Goal: Task Accomplishment & Management: Manage account settings

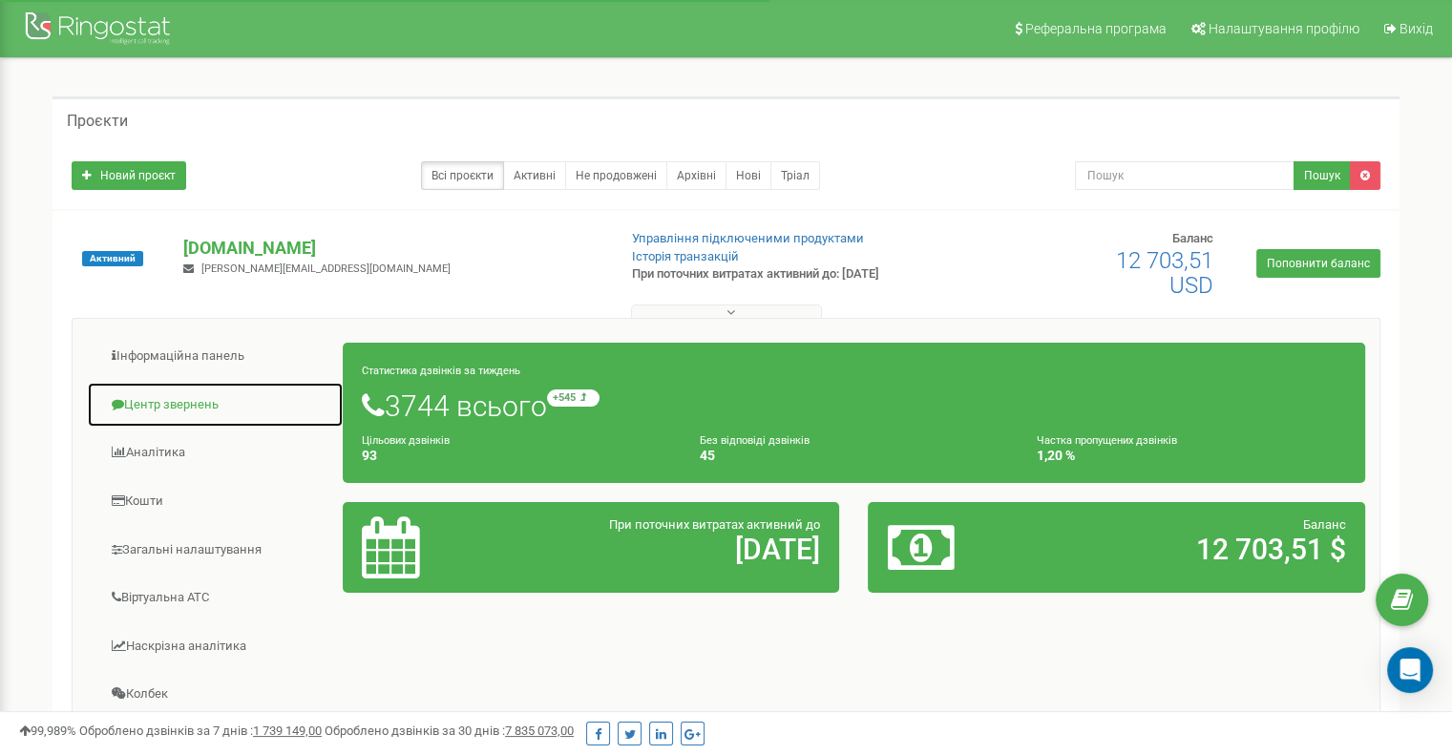
click at [176, 402] on link "Центр звернень" at bounding box center [215, 405] width 257 height 47
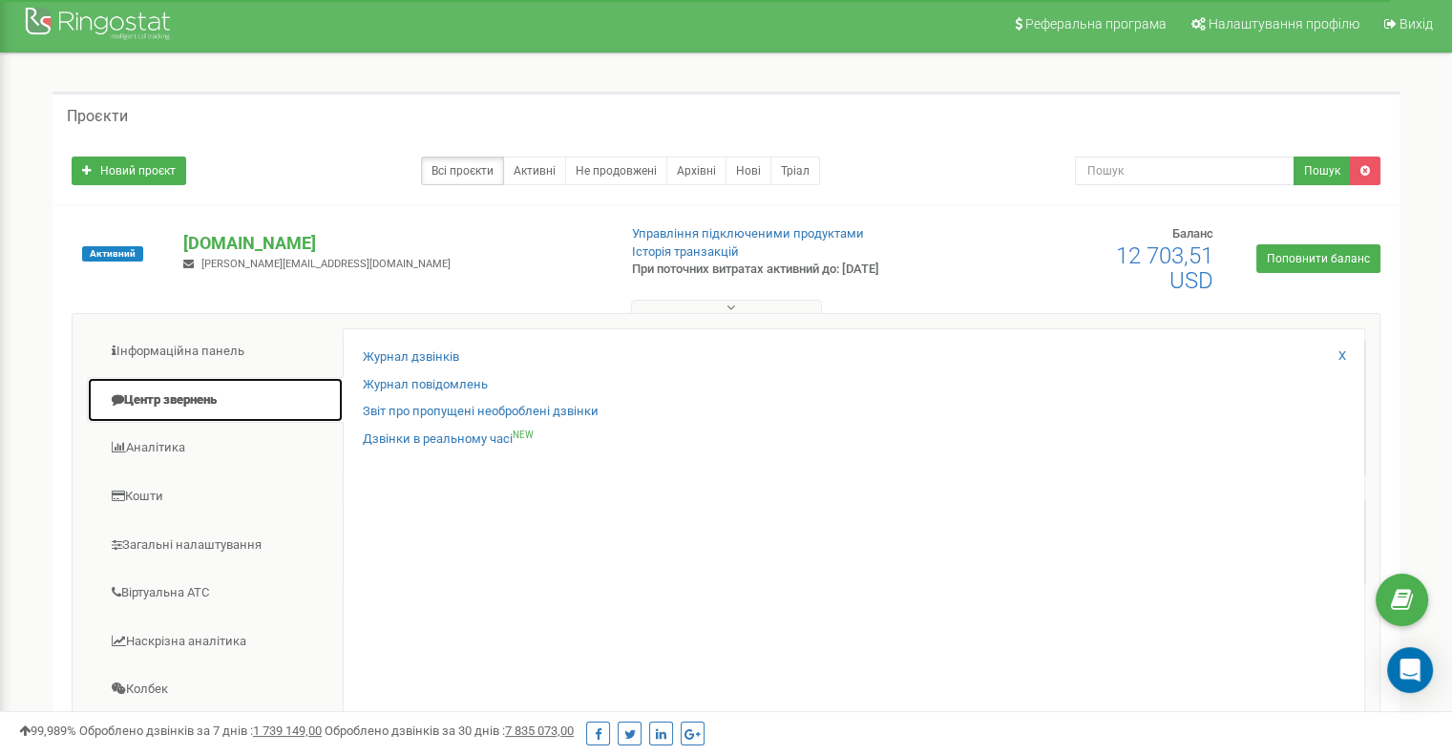
scroll to position [4, 0]
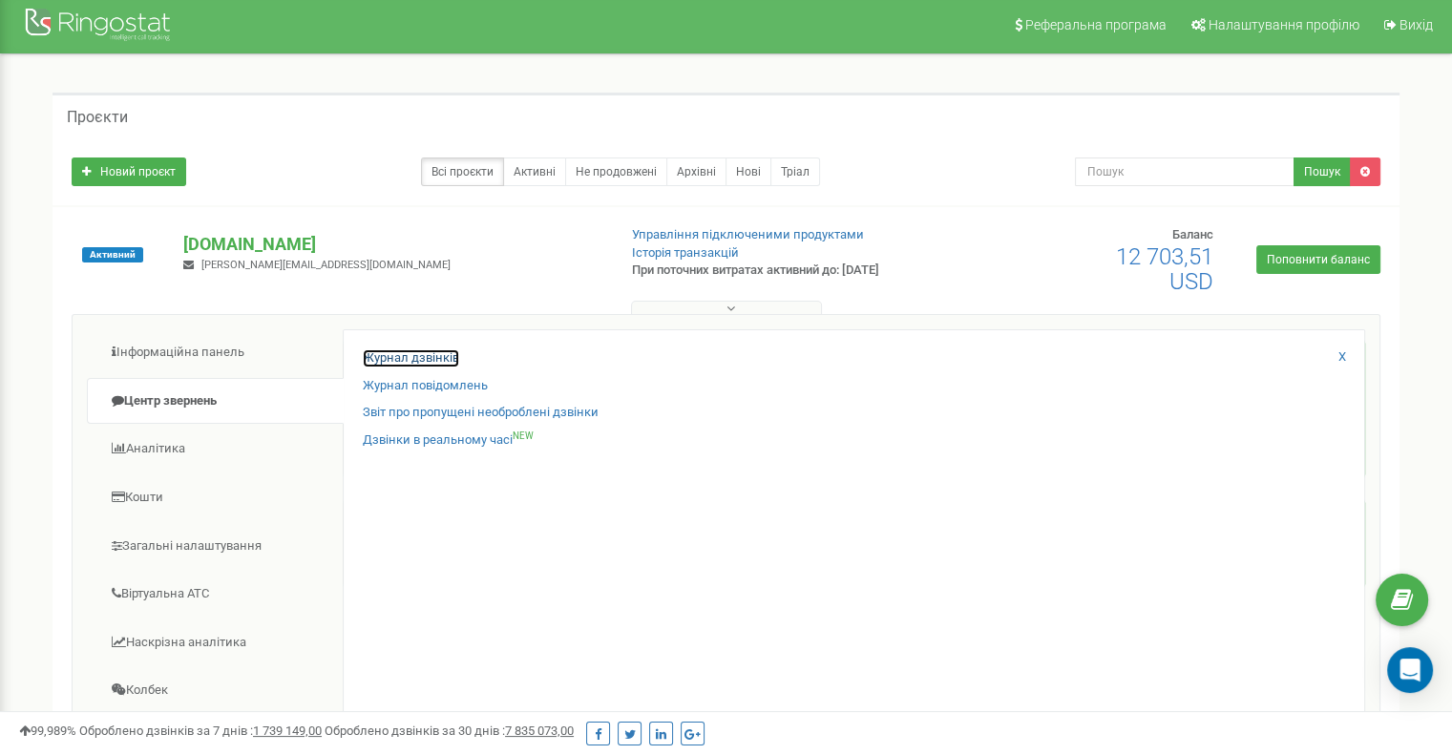
click at [408, 354] on link "Журнал дзвінків" at bounding box center [411, 358] width 96 height 18
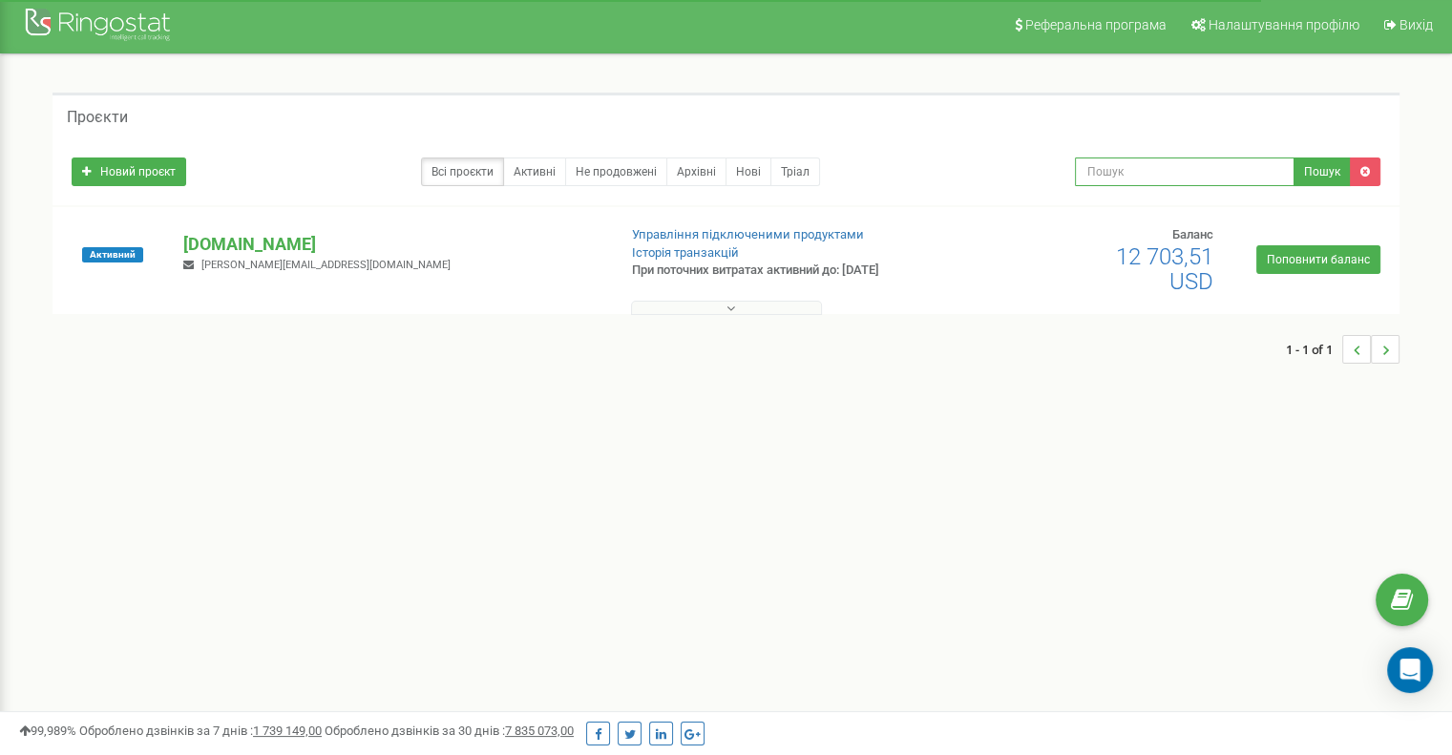
click at [1117, 170] on input "text" at bounding box center [1184, 171] width 219 height 29
click at [1197, 166] on input "text" at bounding box center [1184, 171] width 219 height 29
type input "0668848663"
click at [1325, 171] on button "Пошук" at bounding box center [1321, 171] width 57 height 29
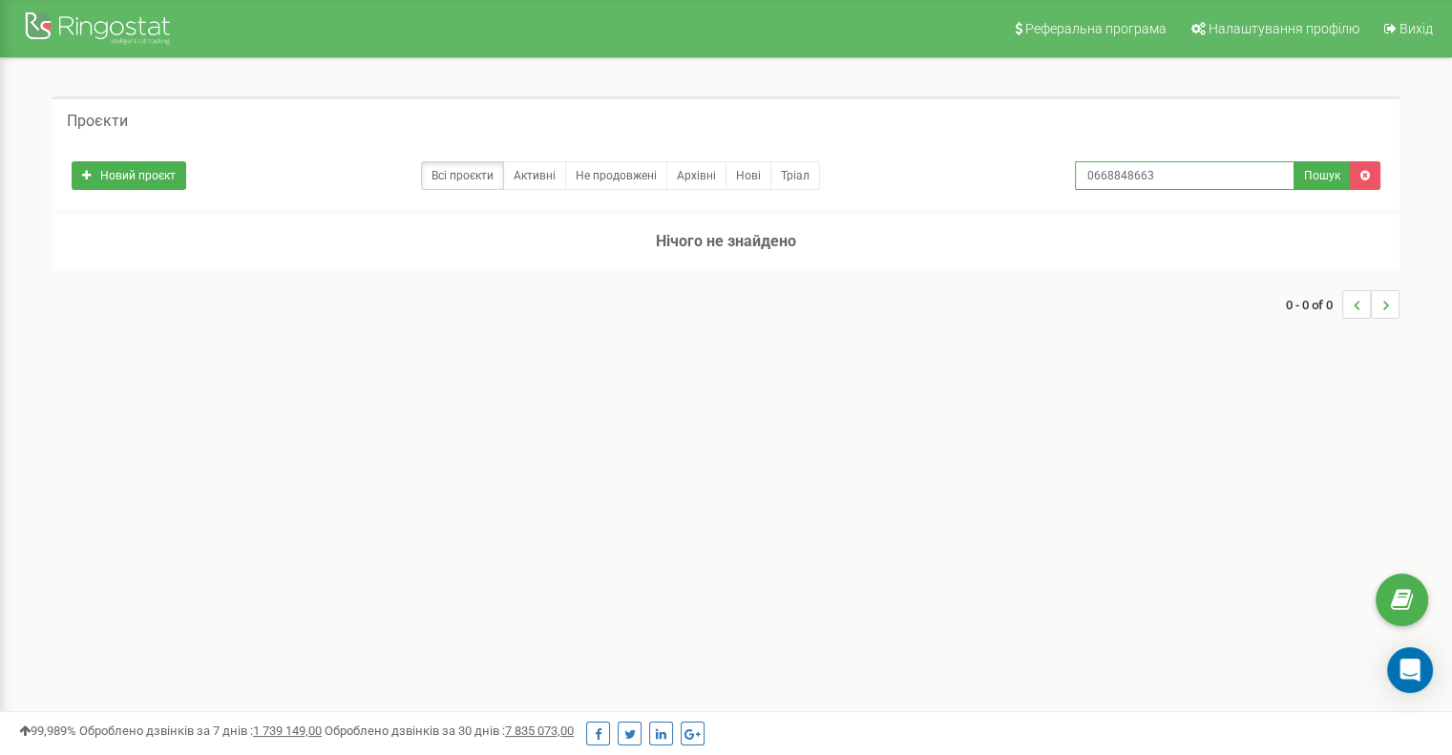
click at [1085, 177] on input "0668848663" at bounding box center [1184, 175] width 219 height 29
type input "380668848663"
click at [1309, 170] on button "Пошук" at bounding box center [1321, 175] width 57 height 29
click at [116, 38] on div at bounding box center [100, 31] width 153 height 46
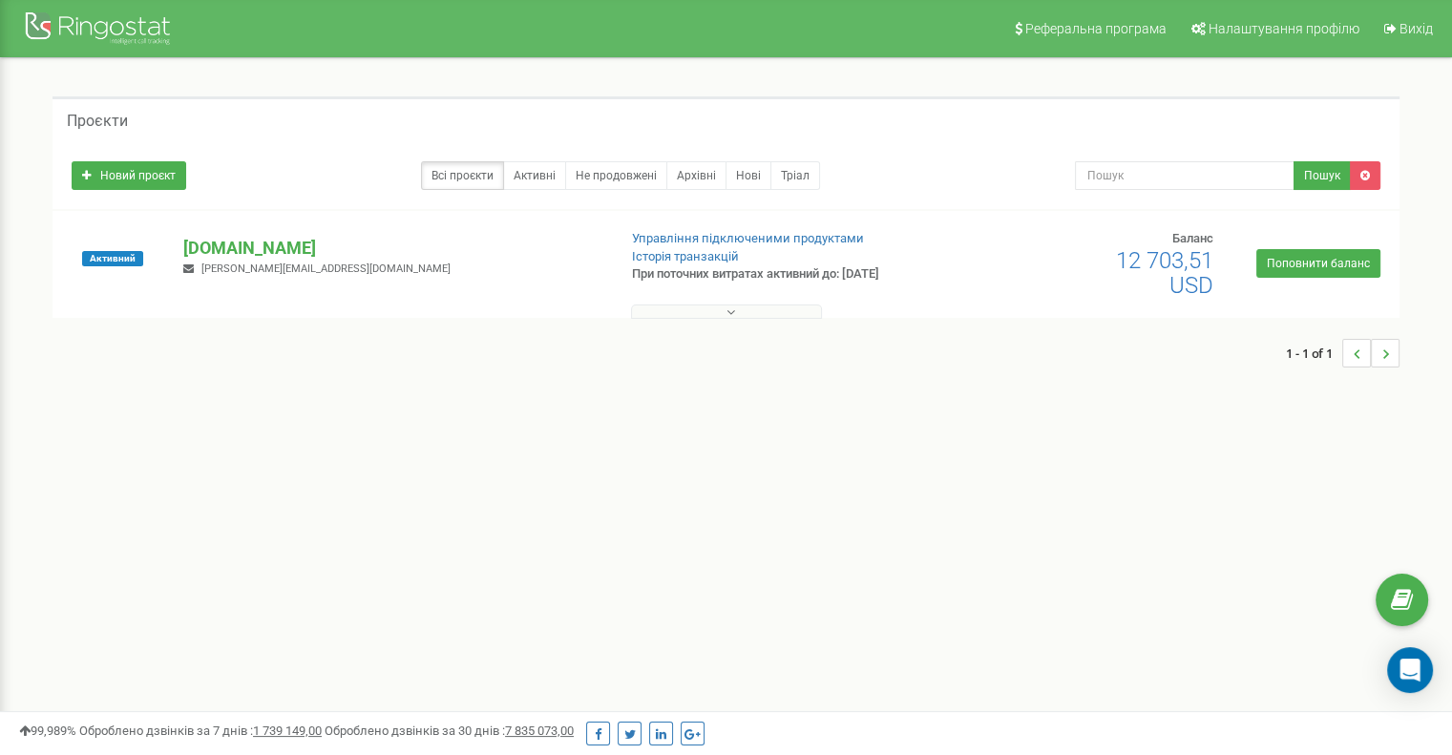
click at [266, 246] on p "[DOMAIN_NAME]" at bounding box center [391, 248] width 417 height 25
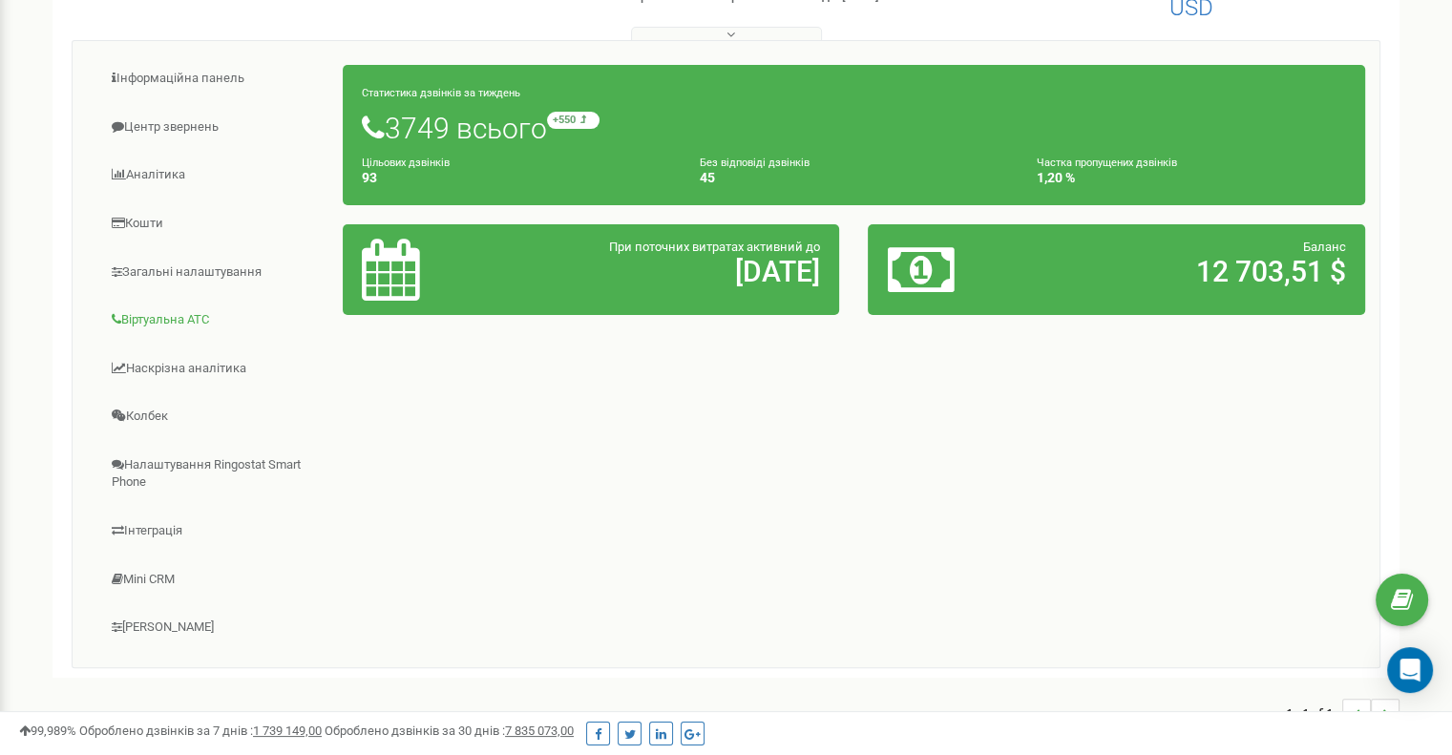
scroll to position [279, 0]
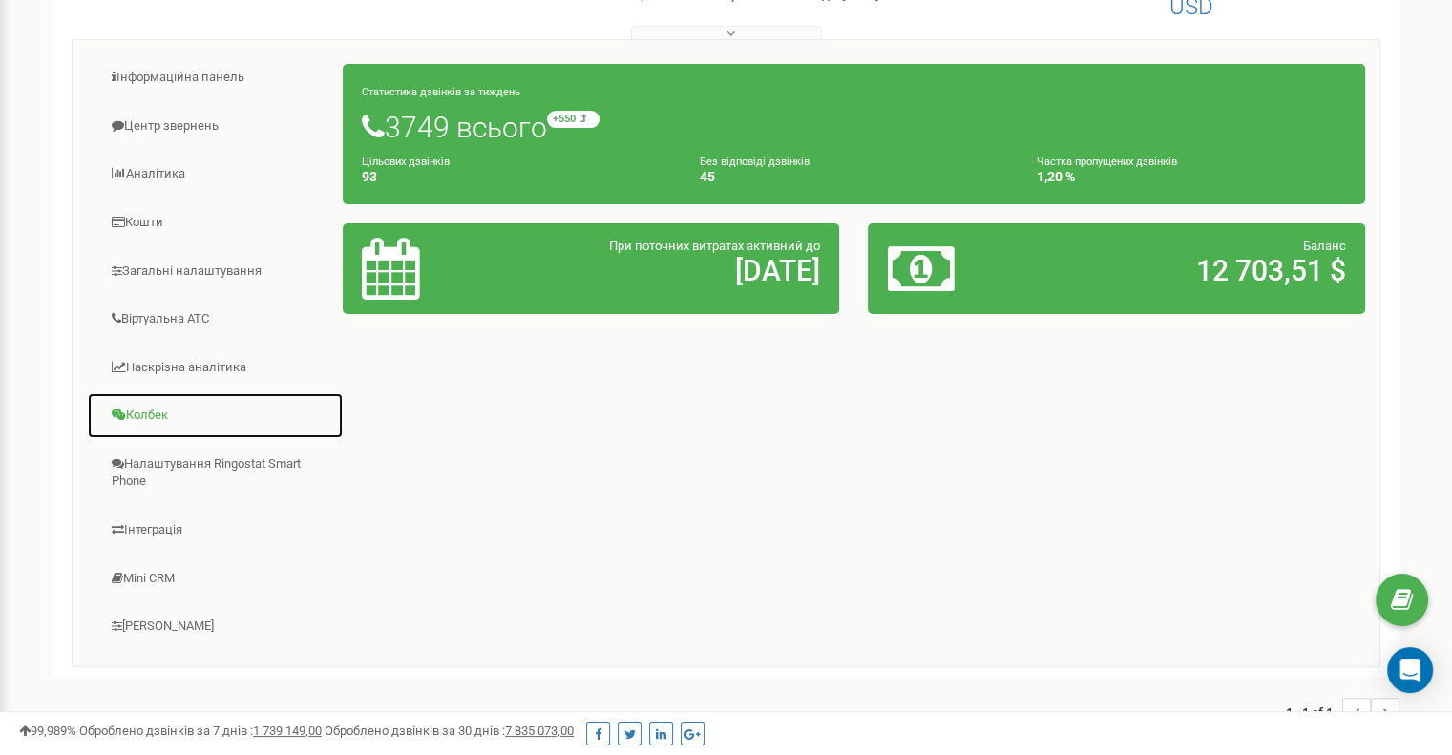
click at [151, 419] on link "Колбек" at bounding box center [215, 415] width 257 height 47
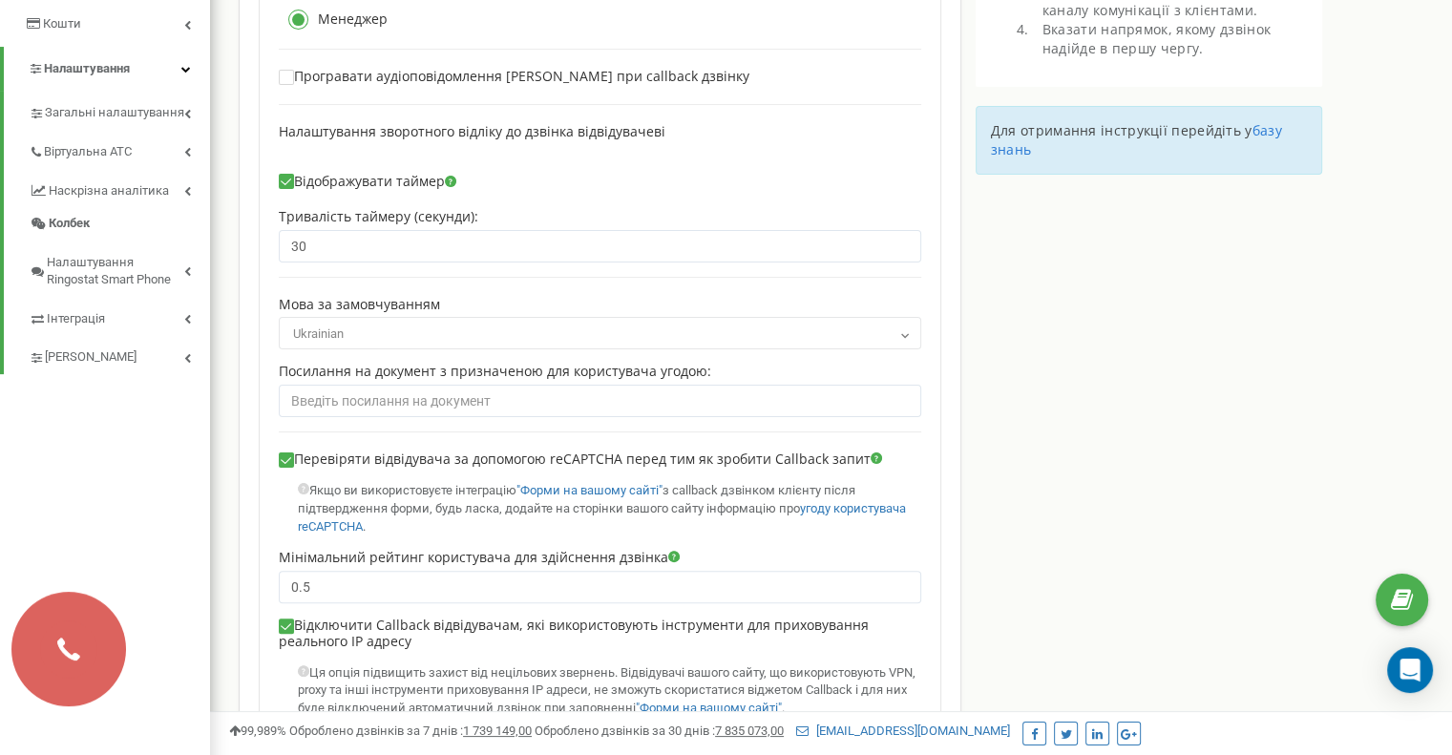
scroll to position [378, 0]
click at [189, 357] on icon at bounding box center [187, 360] width 7 height 10
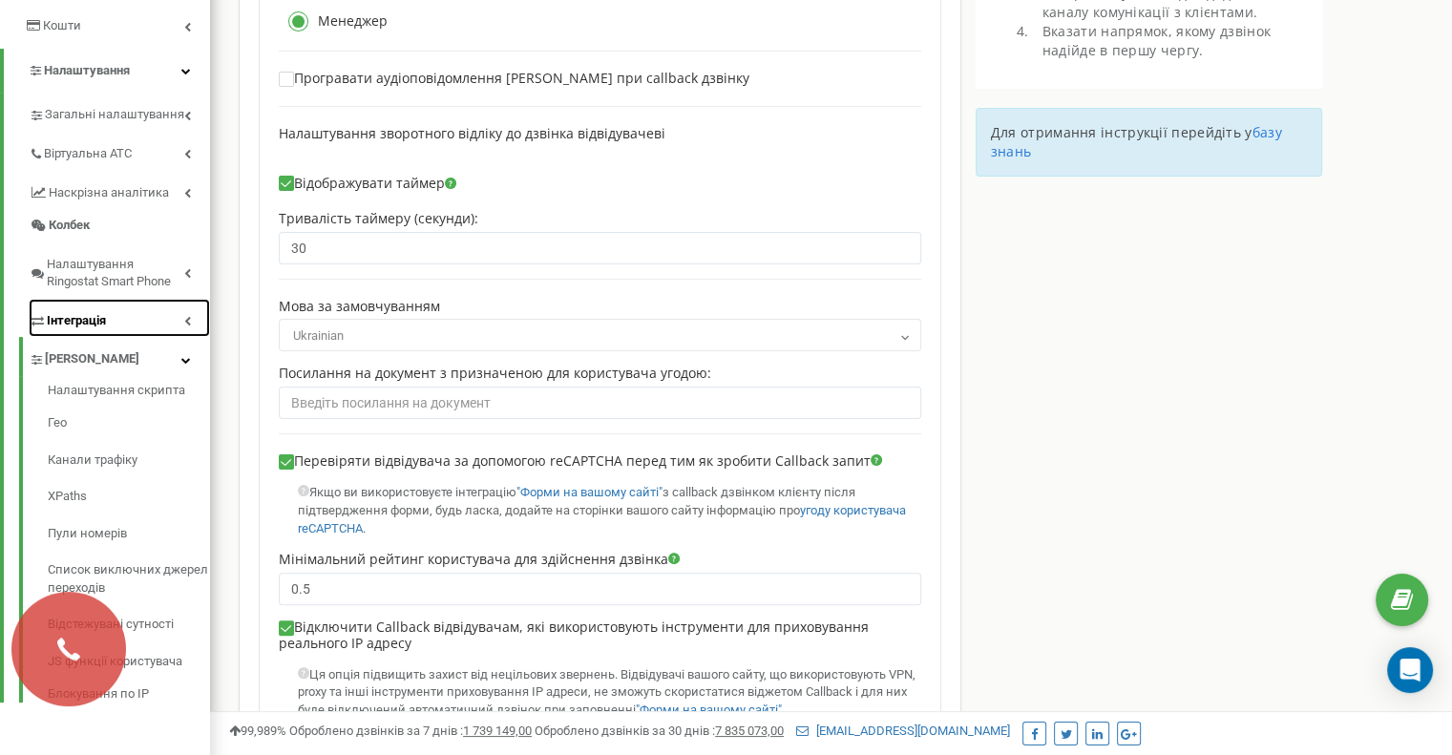
click at [189, 322] on icon at bounding box center [187, 321] width 7 height 10
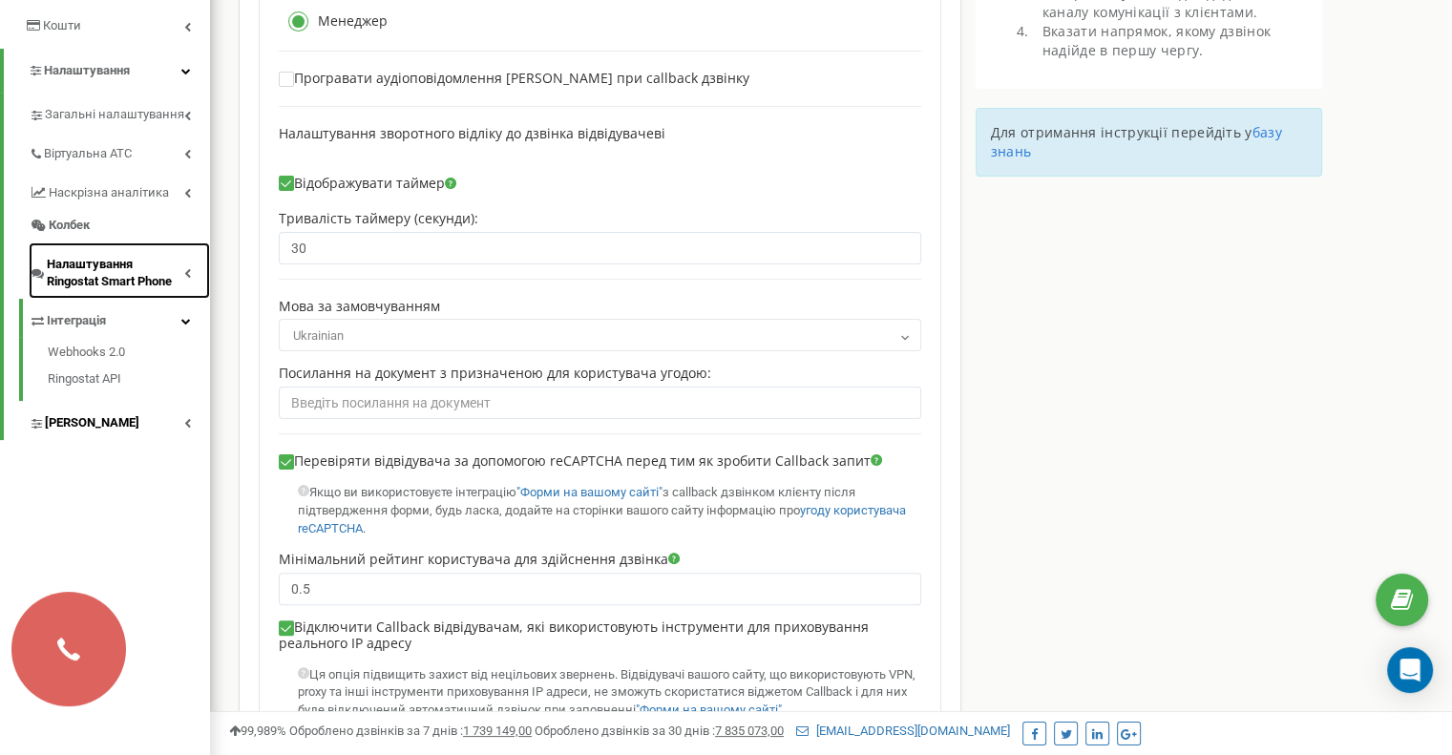
click at [189, 274] on icon at bounding box center [187, 273] width 7 height 10
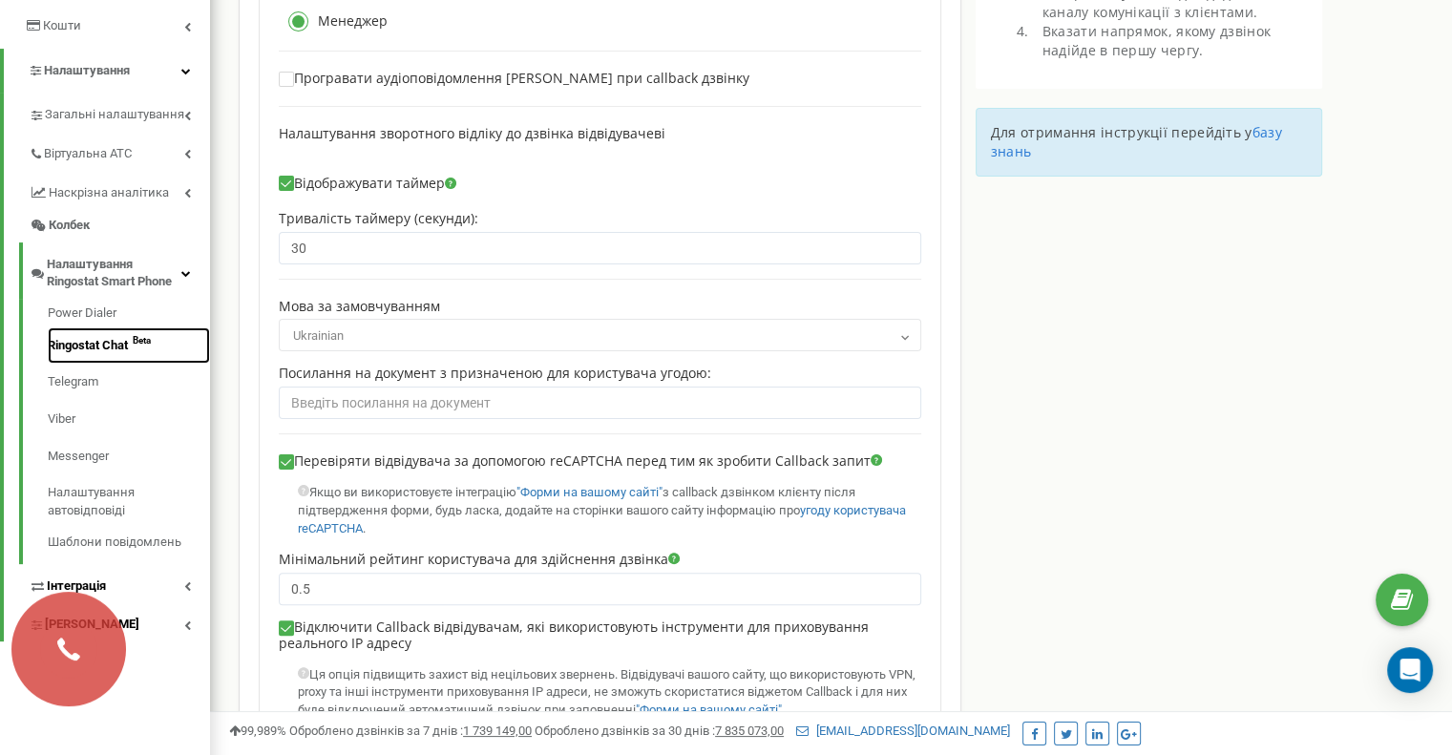
click at [80, 346] on link "Ringostat Chat Beta" at bounding box center [129, 345] width 162 height 37
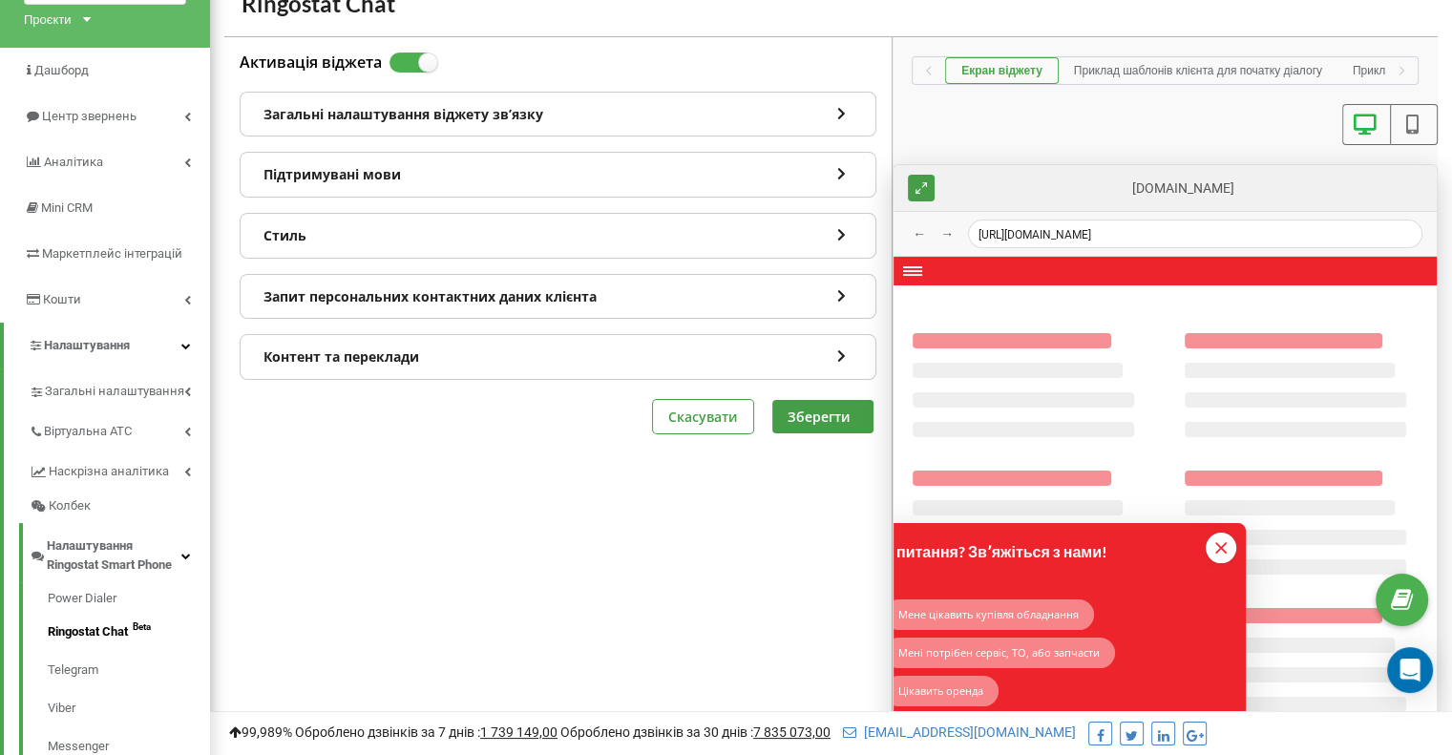
scroll to position [111, 0]
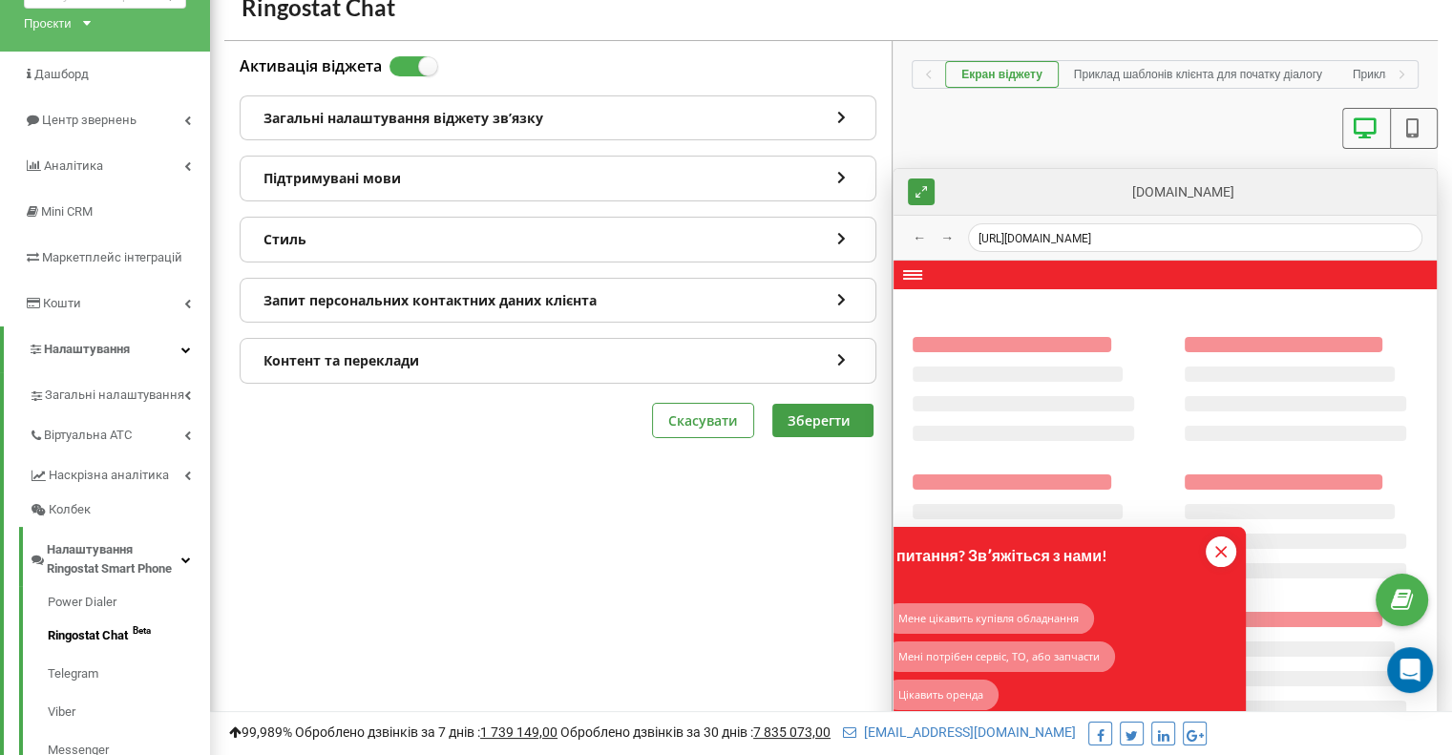
click at [568, 311] on div "Запит персональних контактних даних клієнта" at bounding box center [557, 301] width 635 height 44
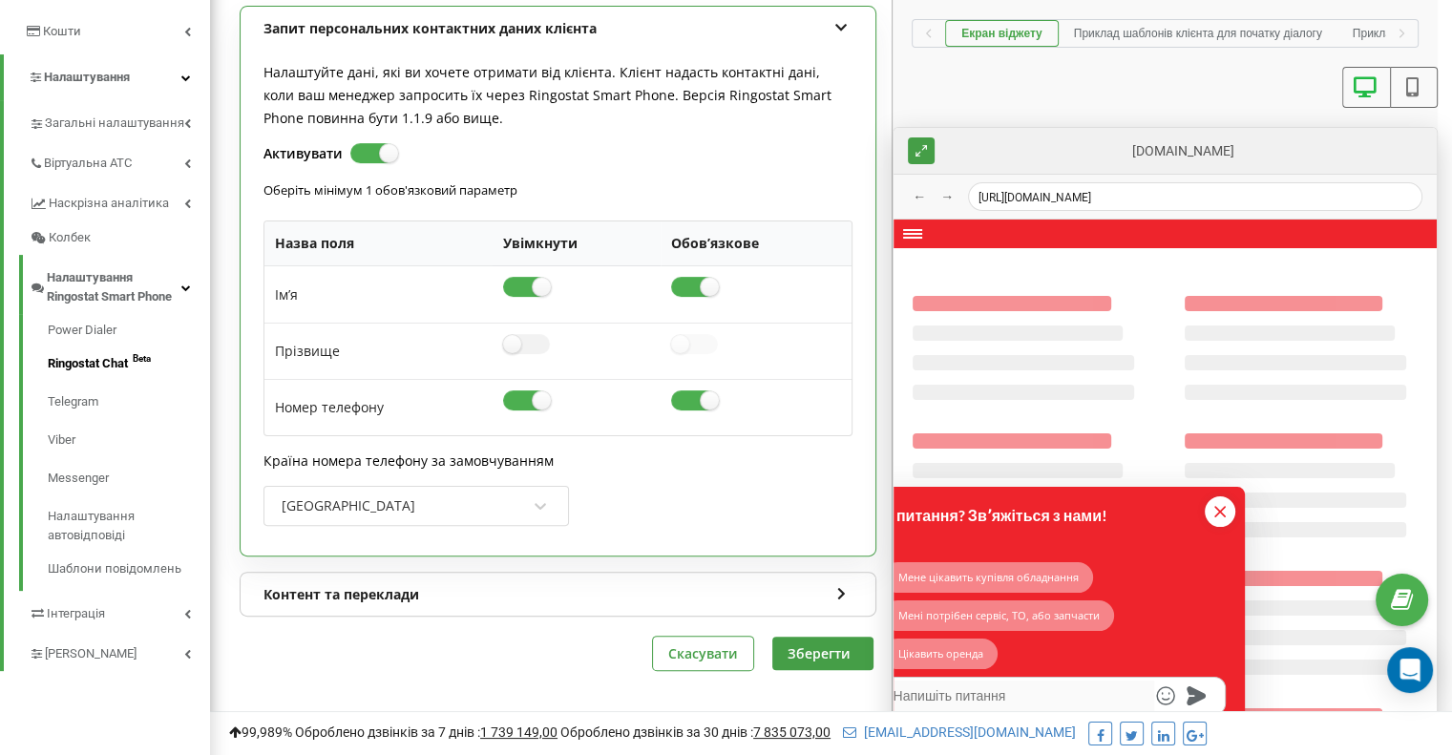
scroll to position [389, 0]
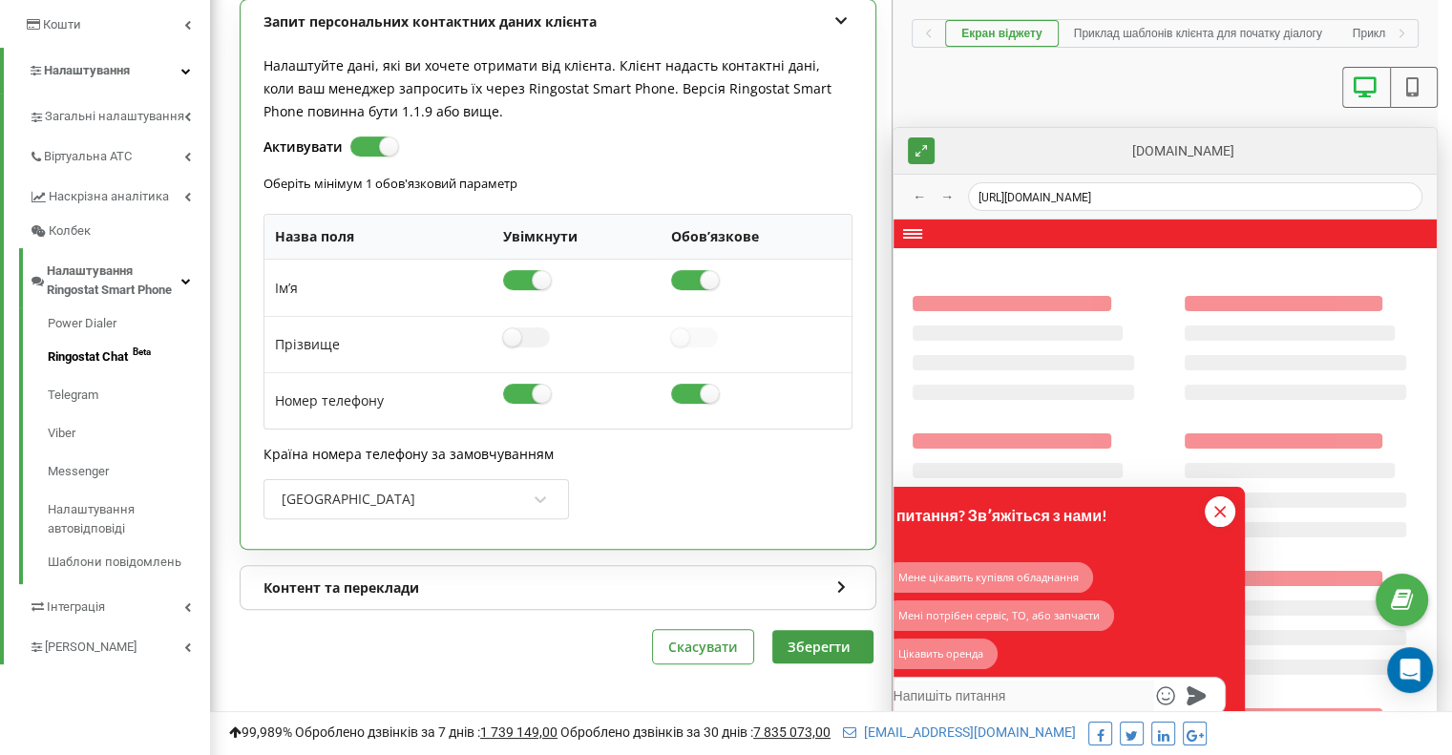
click at [492, 585] on div "Контент та переклади" at bounding box center [557, 588] width 635 height 44
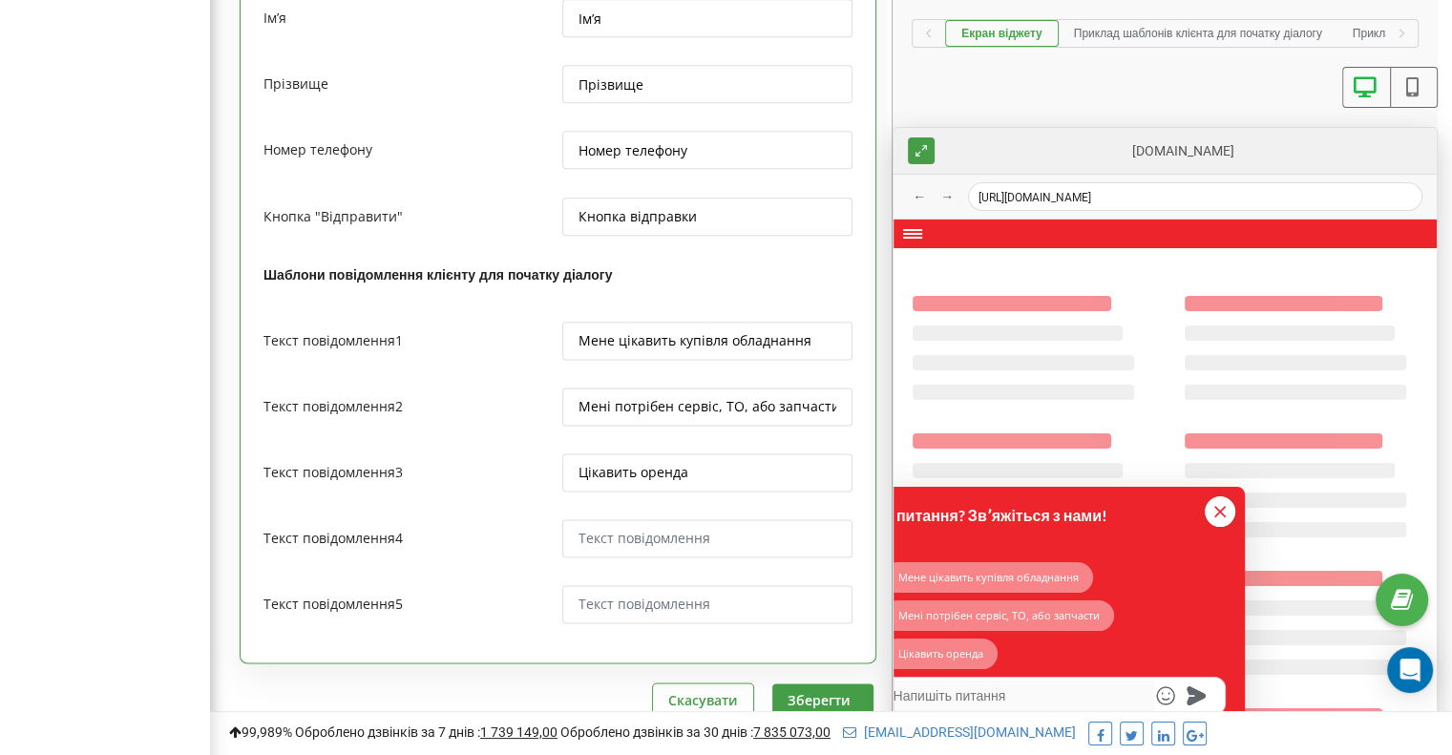
scroll to position [2372, 0]
click at [737, 395] on input "Мені потрібен сервіс, ТО, або запчасти" at bounding box center [707, 406] width 291 height 38
type textarea "x"
type input "Мені потрібен сервіс, Т, або запчасти"
type textarea "x"
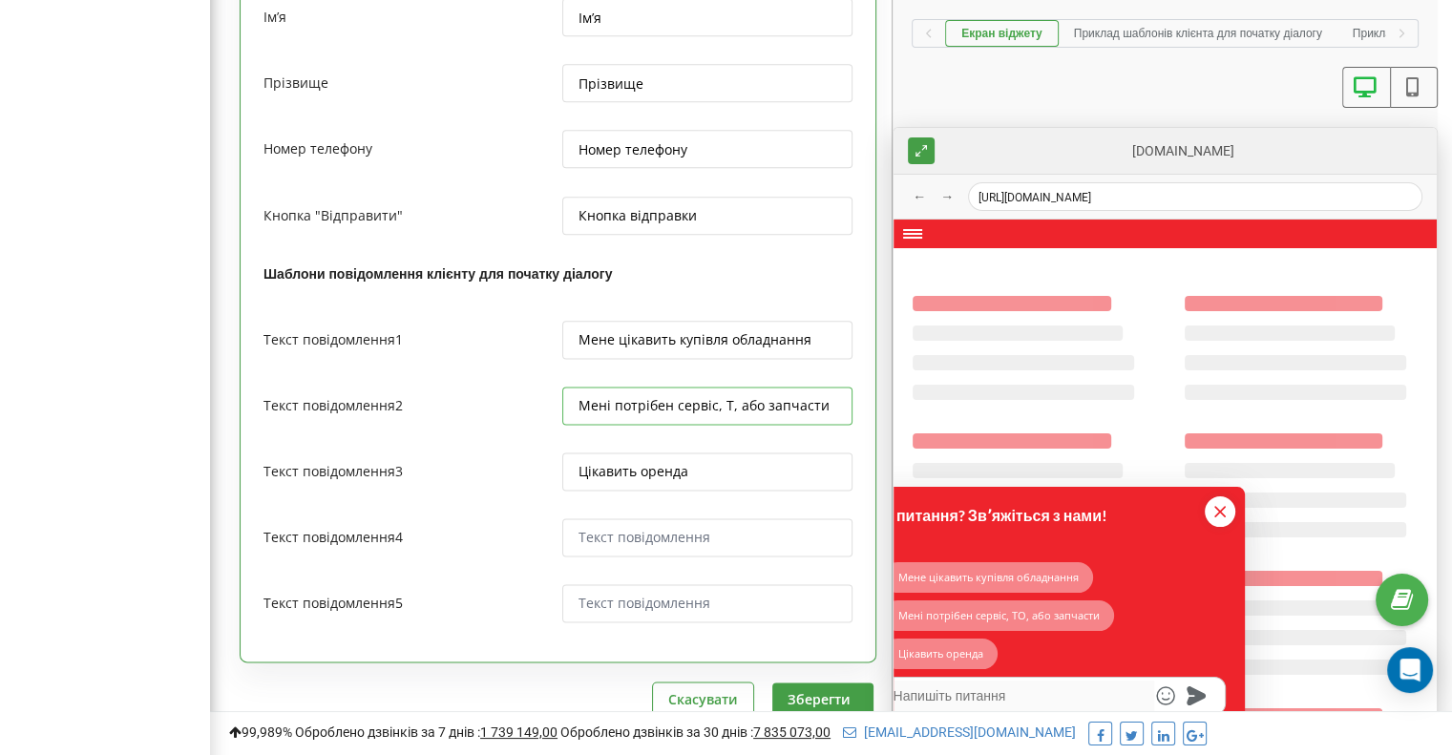
type input "Мені потрібен сервіс, , або запчасти"
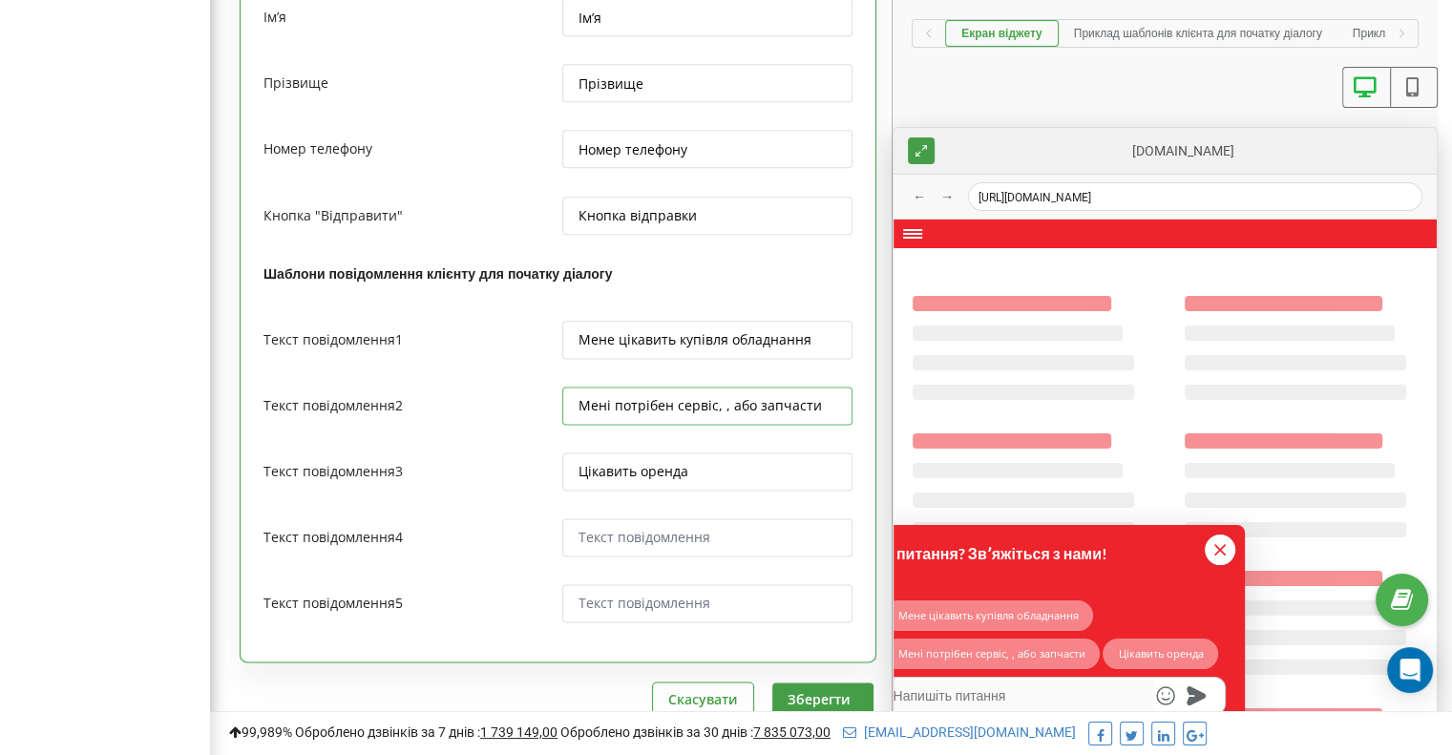
type textarea "x"
type input "Мені потрібен сервіс,, або запчасти"
type textarea "x"
type input "Мені потрібен сервіс, або запчасти"
drag, startPoint x: 825, startPoint y: 338, endPoint x: 556, endPoint y: 343, distance: 268.2
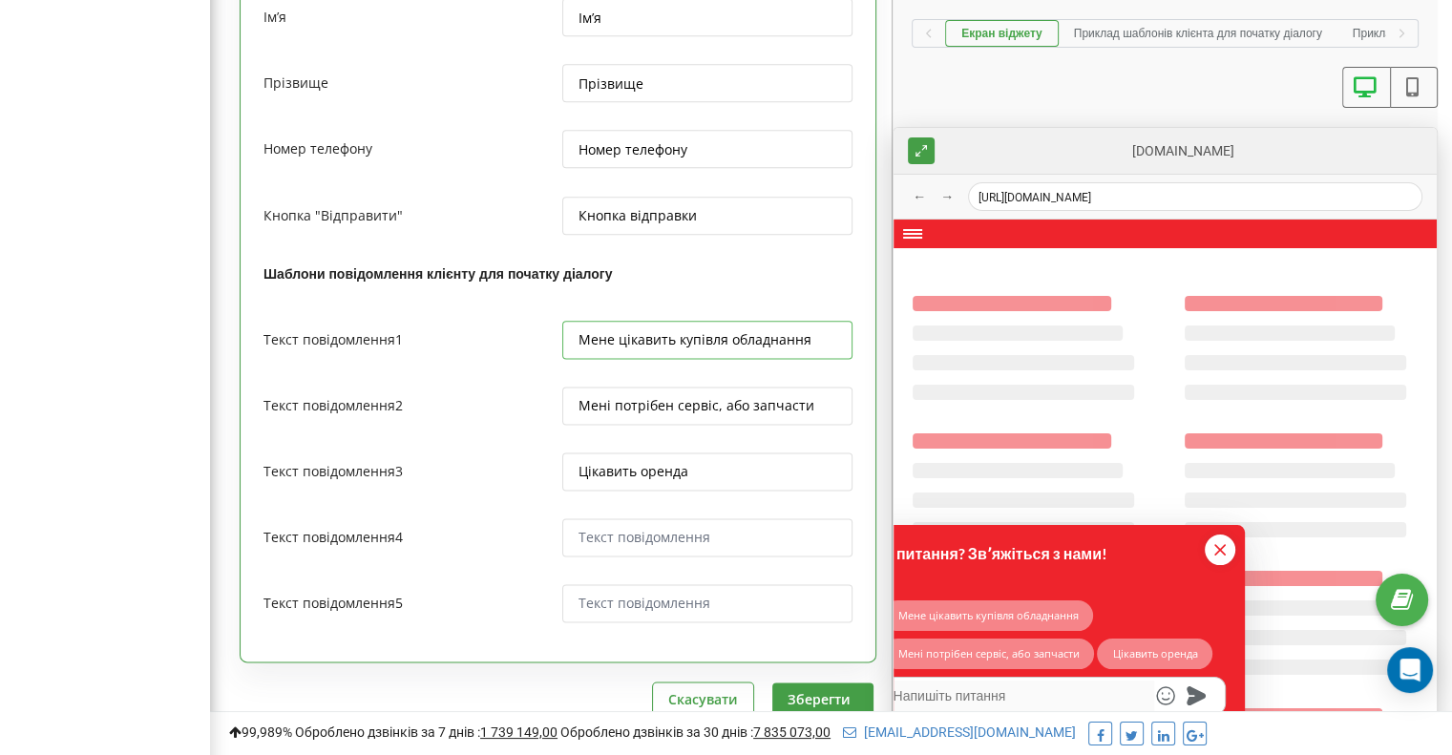
click at [556, 343] on div "Текст повідомлення 1 Мене цікавить купівля обладнання" at bounding box center [557, 349] width 589 height 56
type textarea "x"
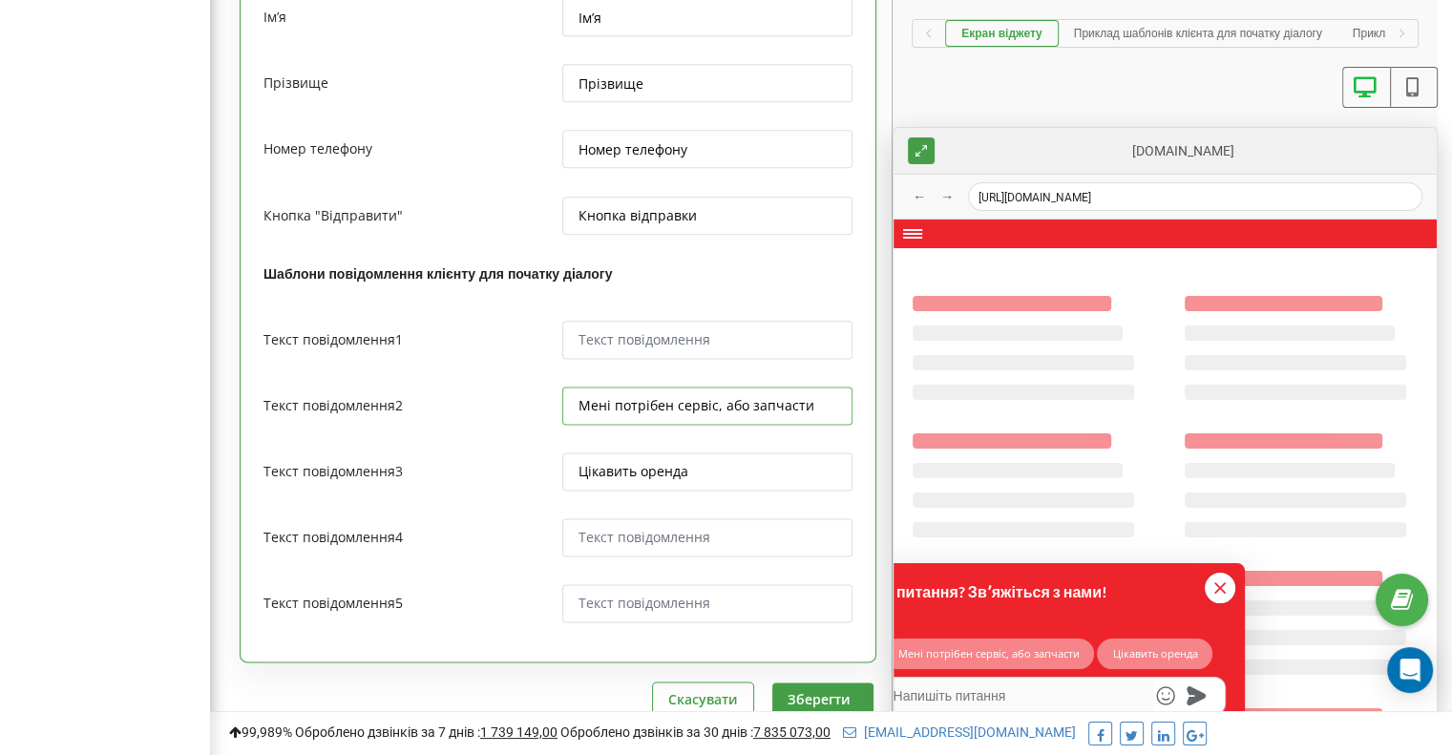
drag, startPoint x: 809, startPoint y: 389, endPoint x: 535, endPoint y: 381, distance: 274.0
click at [535, 387] on div "Текст повідомлення 2 Мені потрібен сервіс, або запчасти" at bounding box center [557, 415] width 589 height 56
type textarea "x"
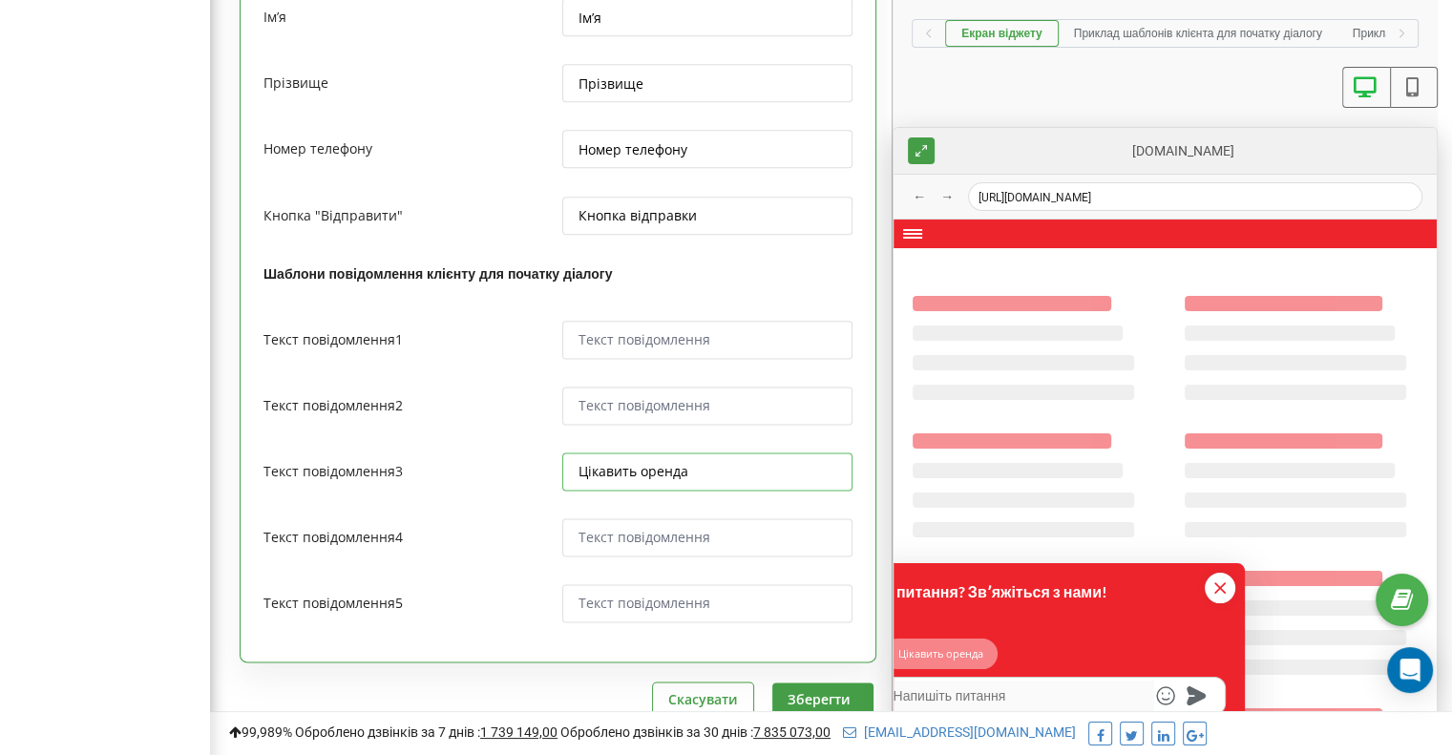
drag, startPoint x: 701, startPoint y: 453, endPoint x: 515, endPoint y: 459, distance: 186.2
click at [515, 459] on div "Текст повідомлення 3 Цікавить оренда" at bounding box center [557, 480] width 589 height 56
type textarea "x"
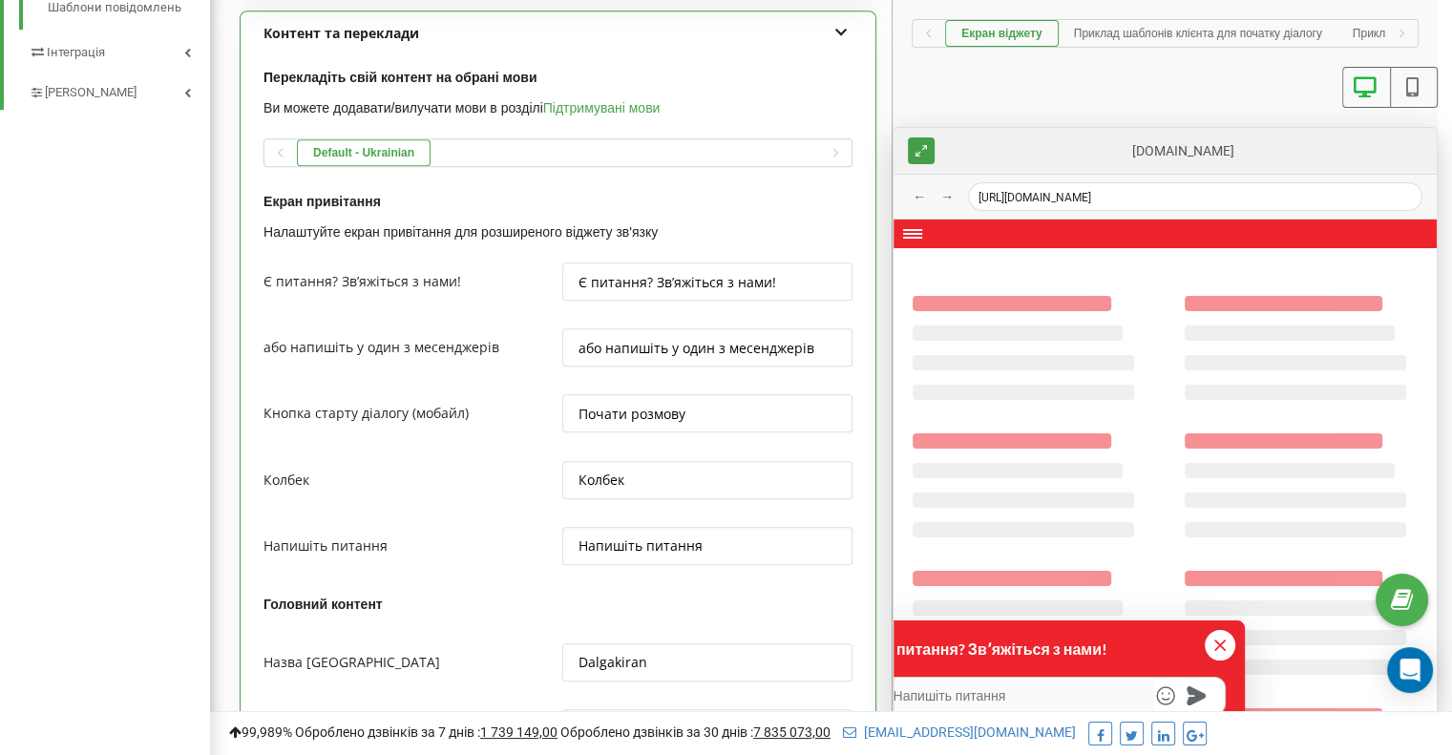
scroll to position [942, 0]
click at [1197, 35] on button "Приклад шаблонів клієнта для початку діалогу" at bounding box center [1197, 33] width 279 height 27
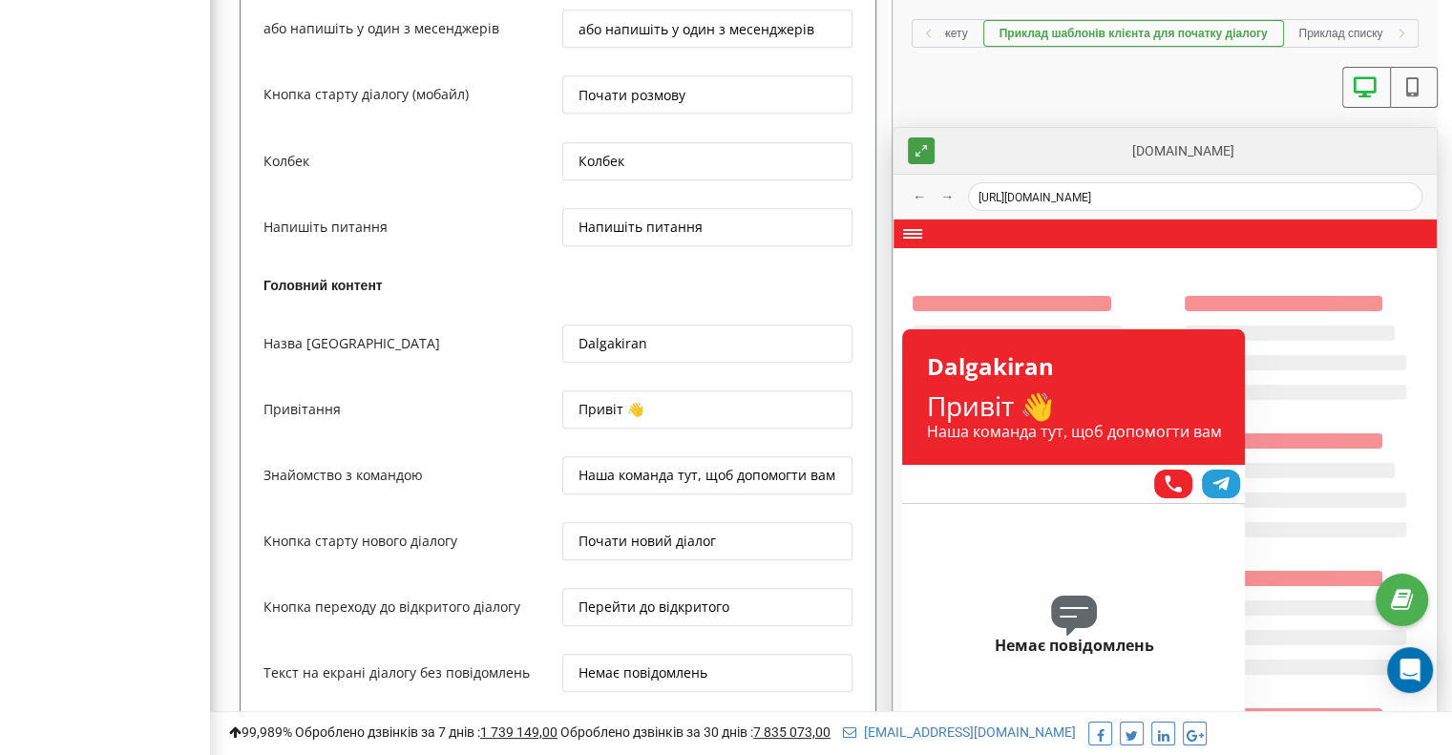
scroll to position [1270, 0]
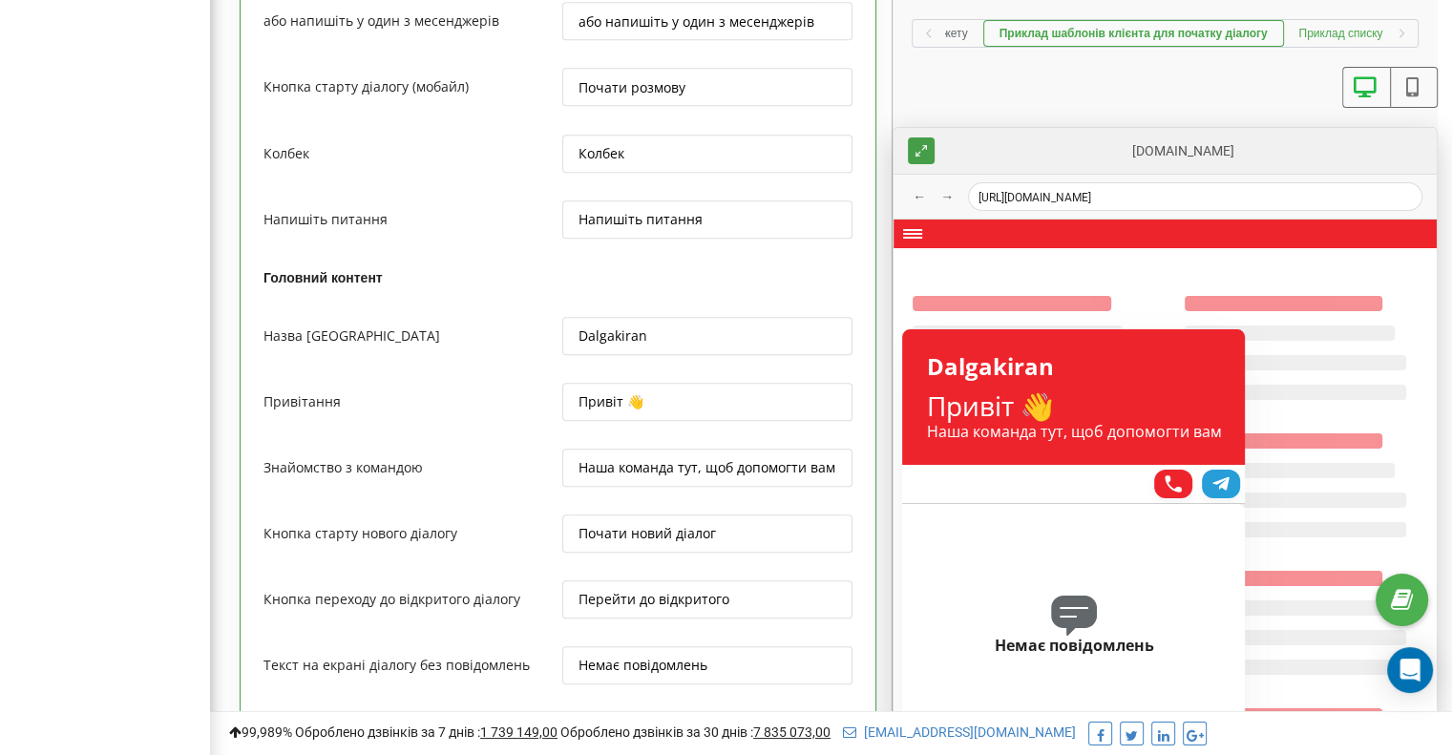
click at [1352, 33] on button "Приклад списку діалогів клієнта" at bounding box center [1384, 33] width 200 height 27
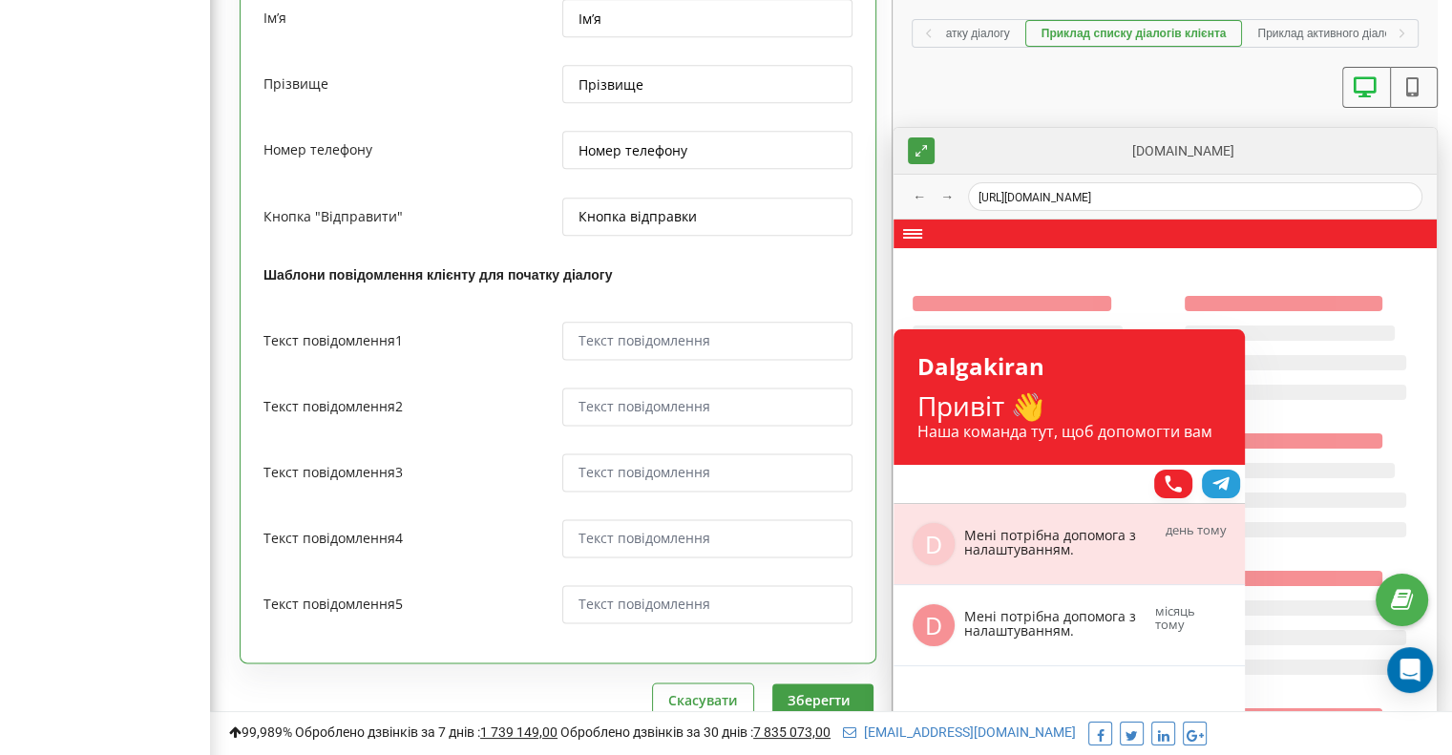
scroll to position [2410, 0]
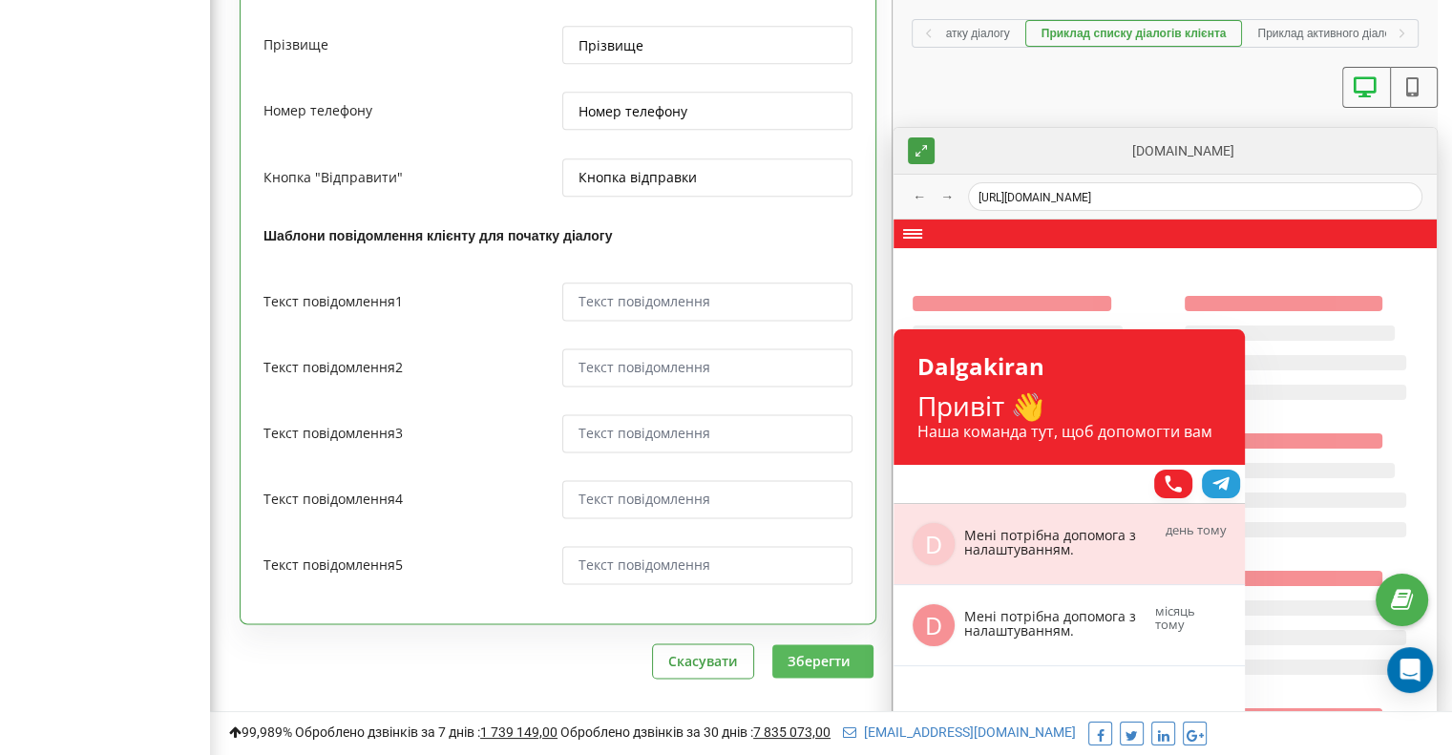
click at [823, 644] on button "Зберегти" at bounding box center [822, 660] width 101 height 33
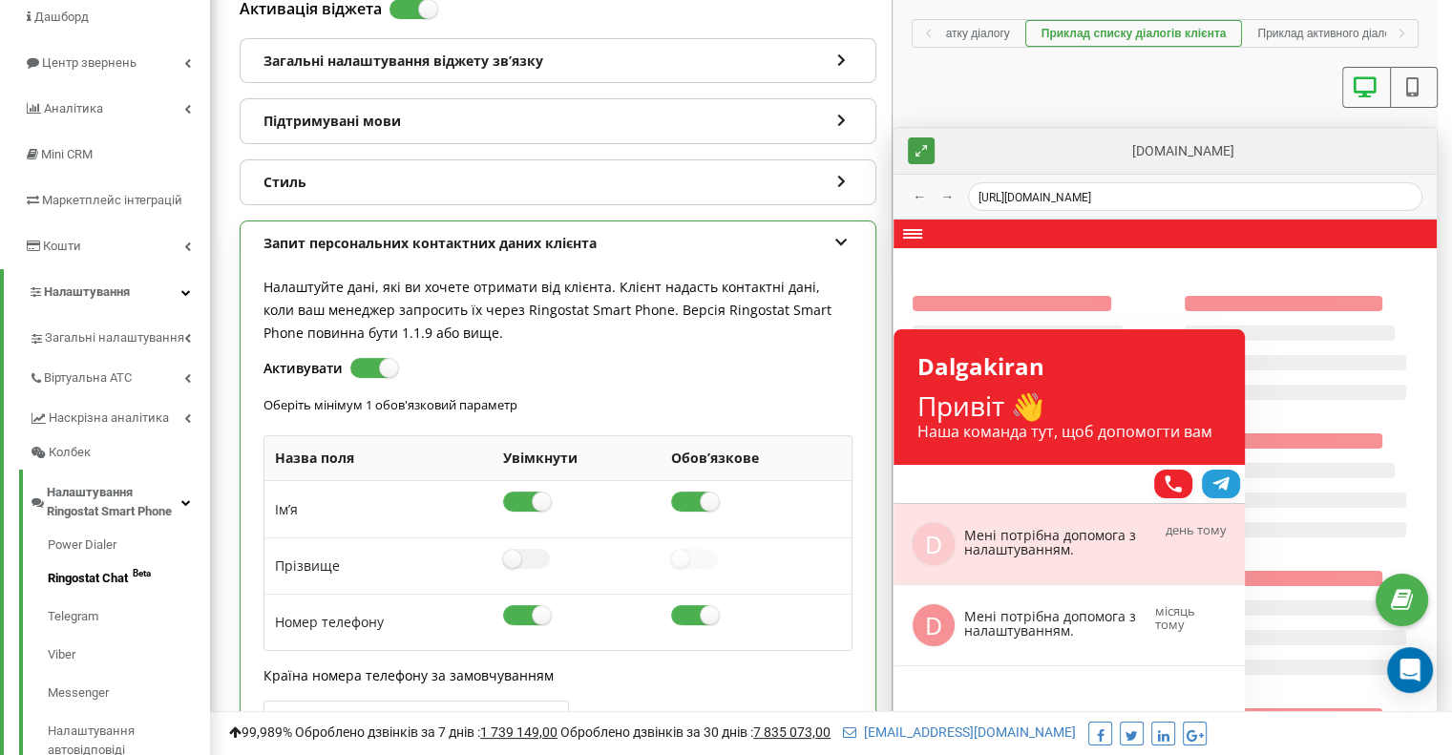
scroll to position [0, 0]
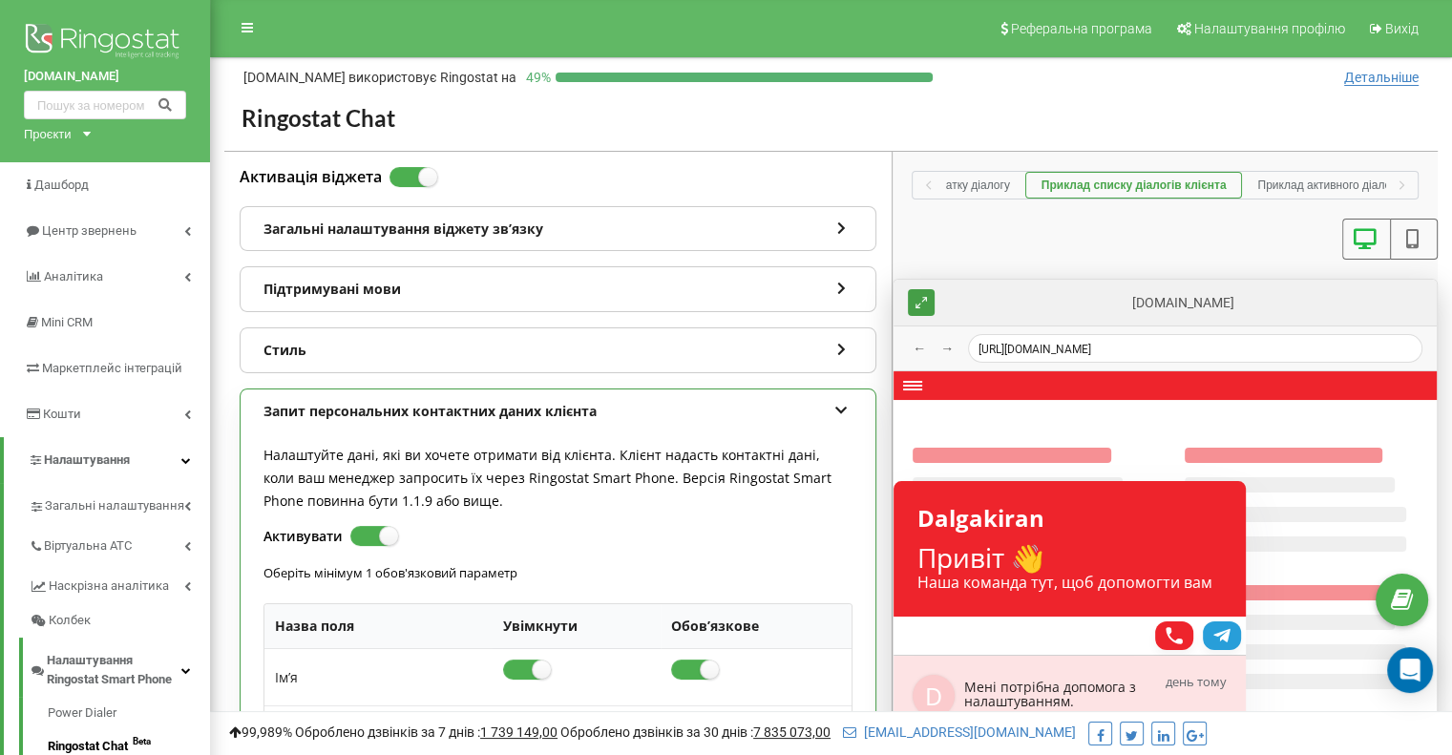
click at [615, 222] on div "Загальні налаштування віджету звʼязку" at bounding box center [557, 229] width 635 height 44
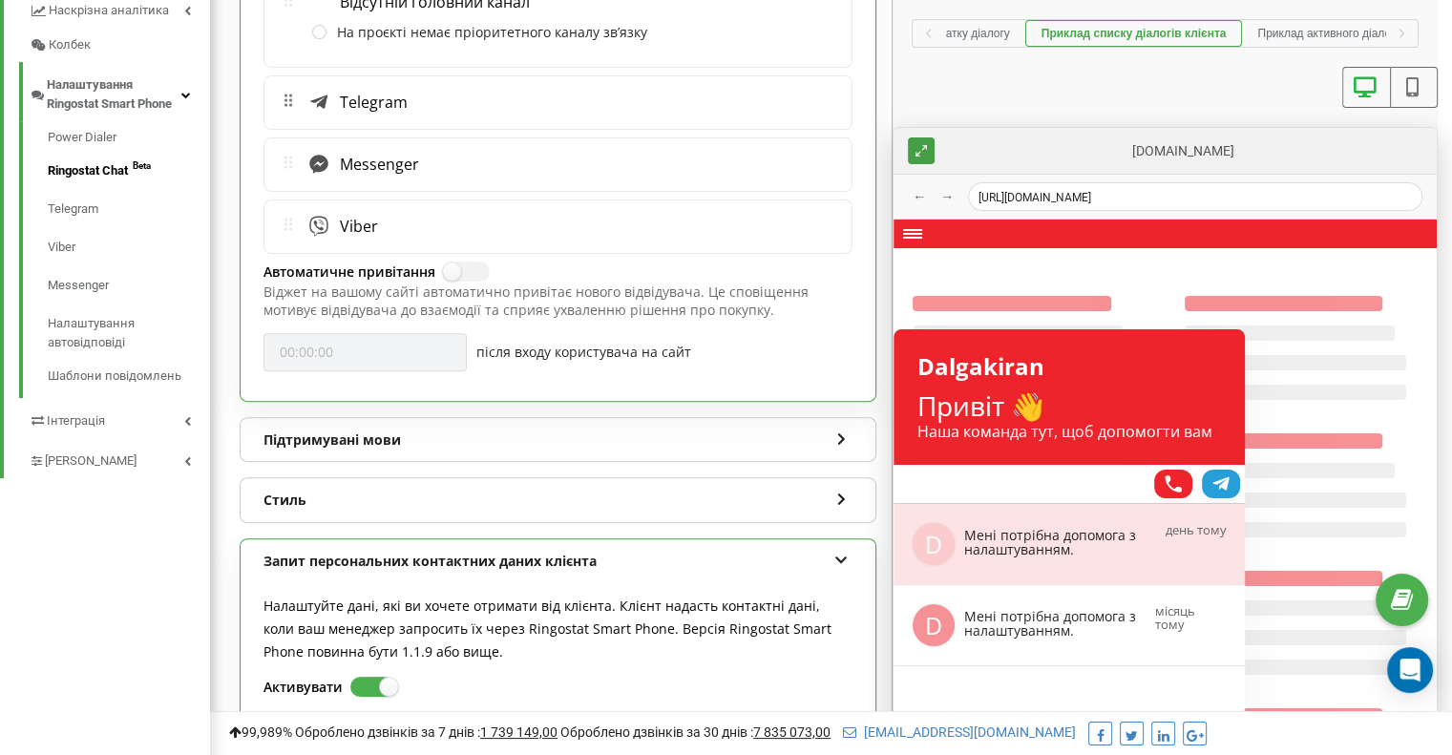
scroll to position [579, 0]
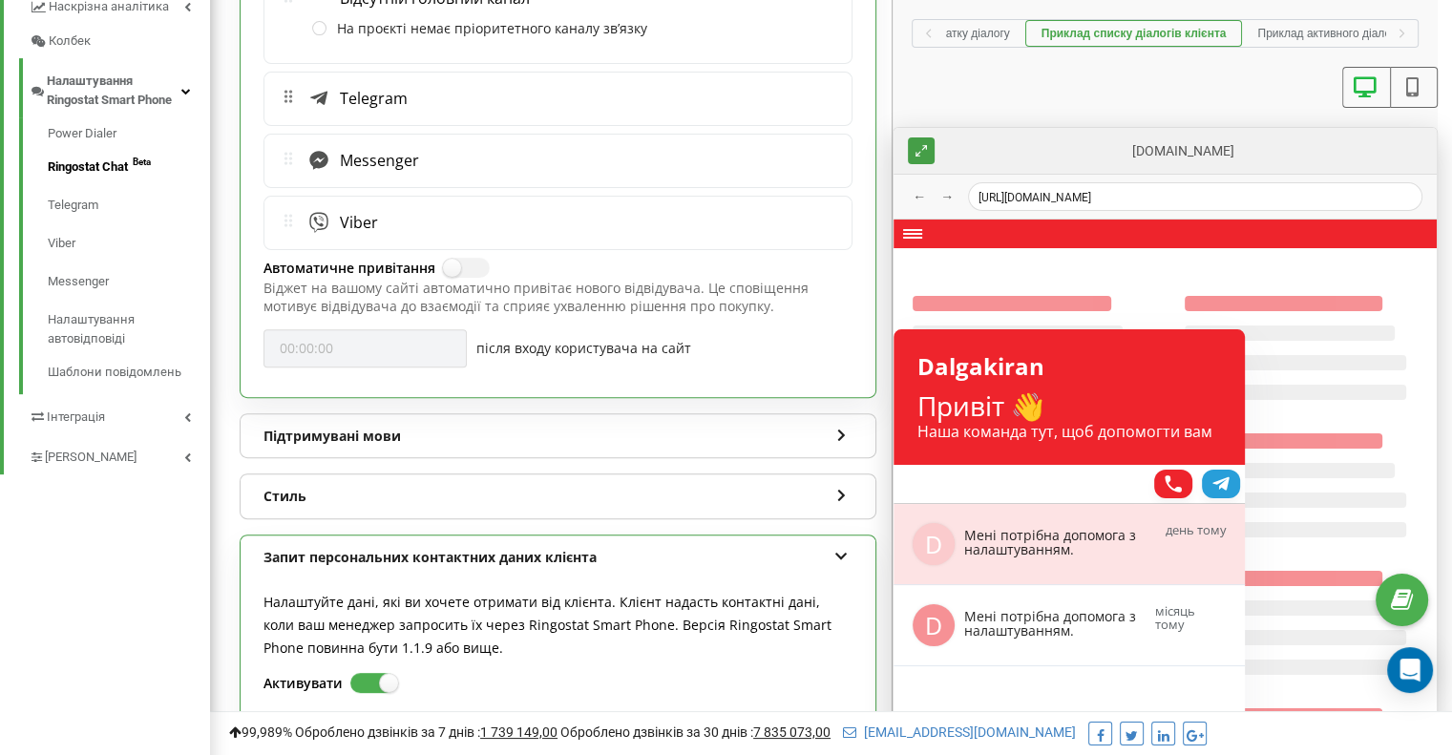
click at [534, 419] on div "Підтримувані мови" at bounding box center [557, 436] width 635 height 44
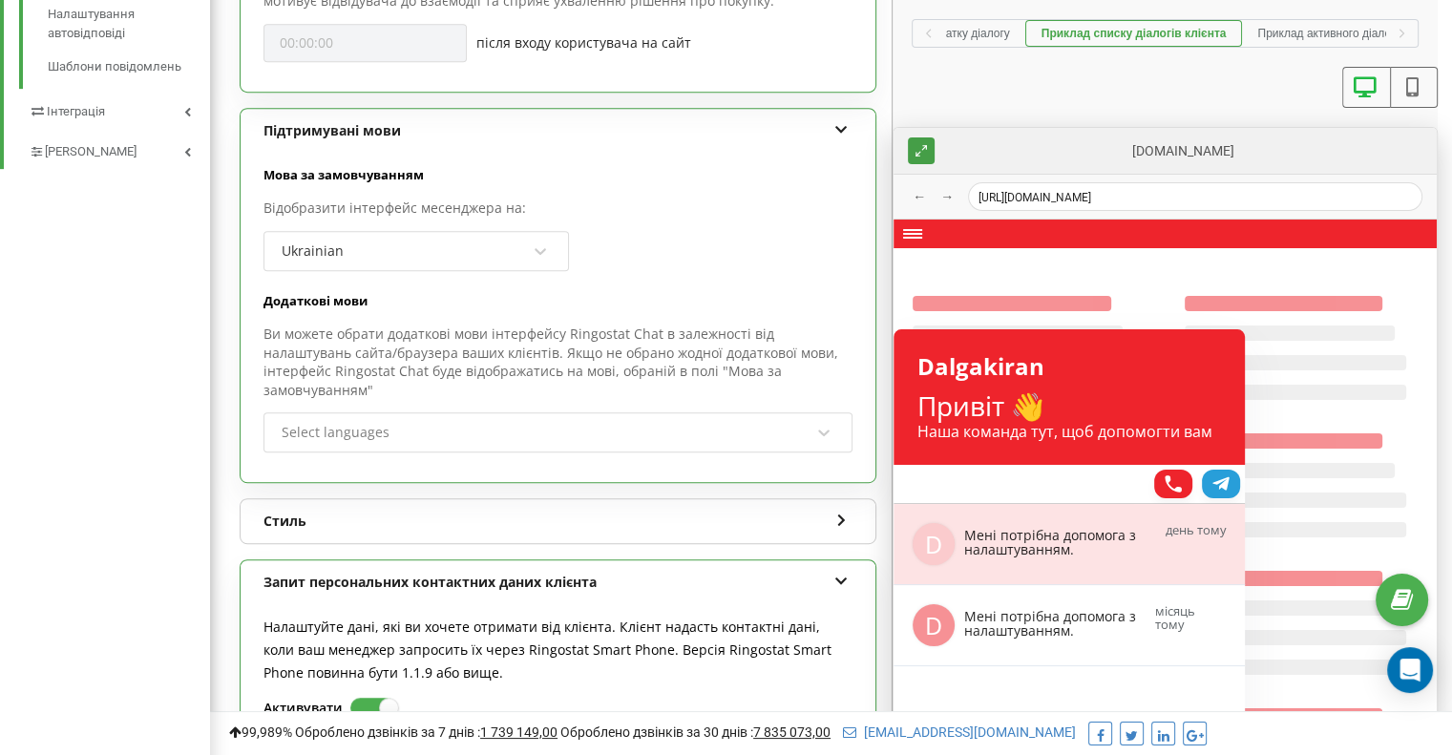
scroll to position [0, 0]
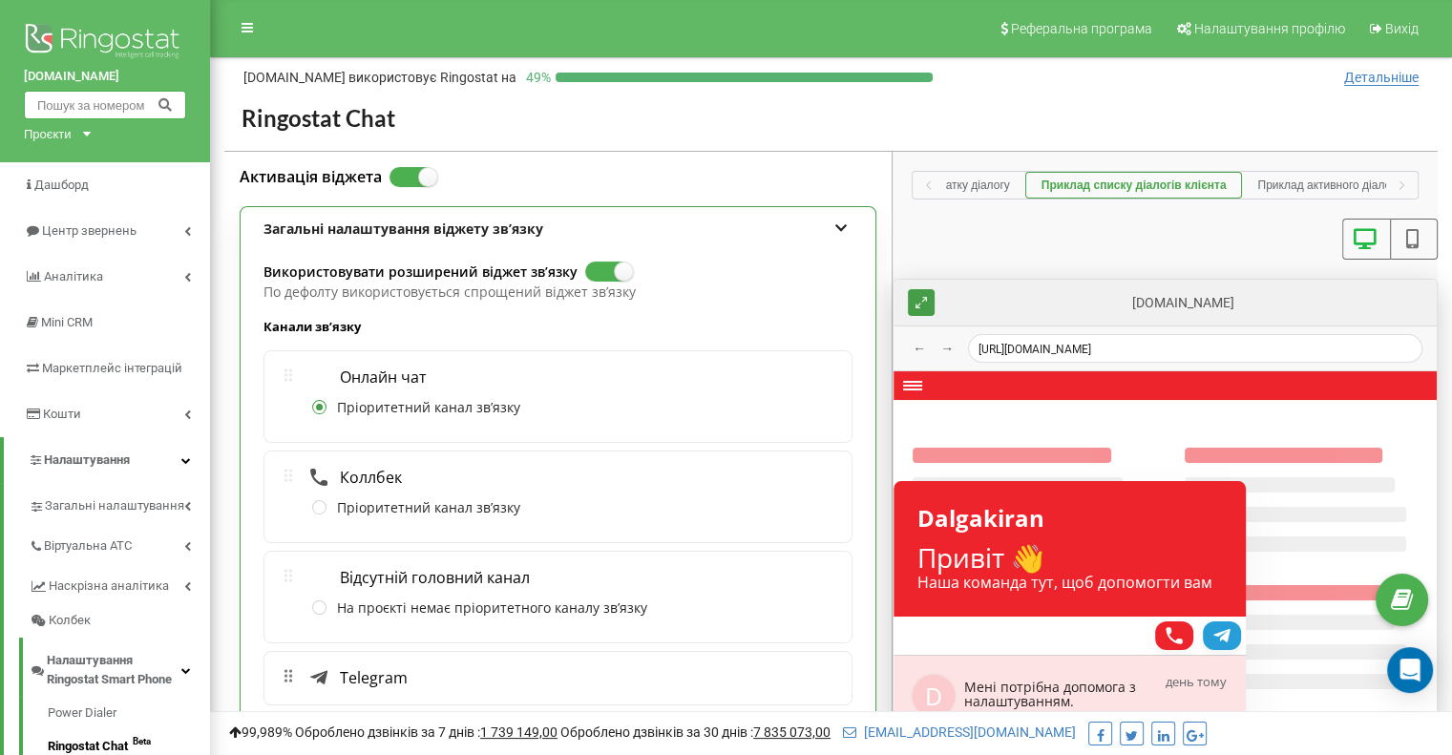
click at [80, 106] on input "text" at bounding box center [105, 105] width 162 height 29
type input "0675518325"
click at [164, 106] on icon at bounding box center [165, 103] width 16 height 11
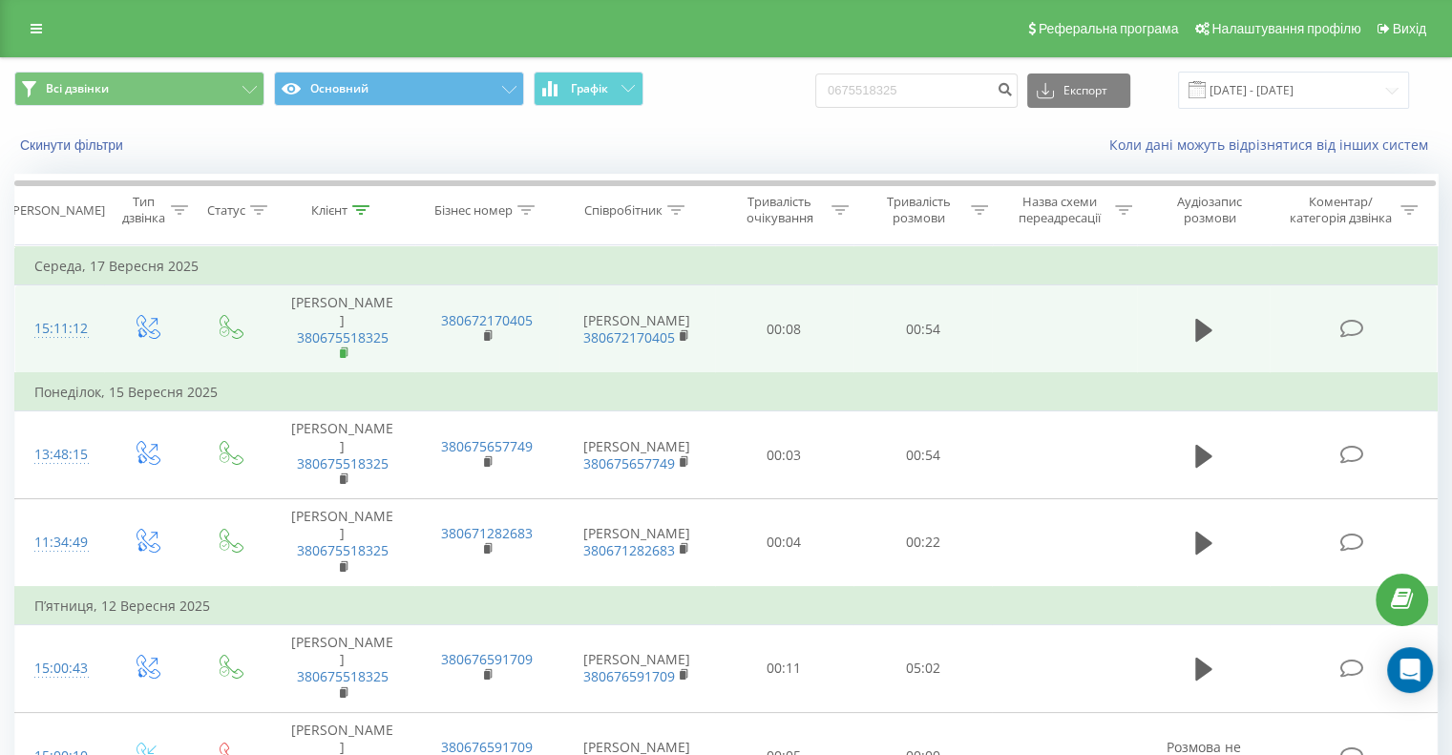
click at [345, 352] on icon at bounding box center [345, 352] width 10 height 13
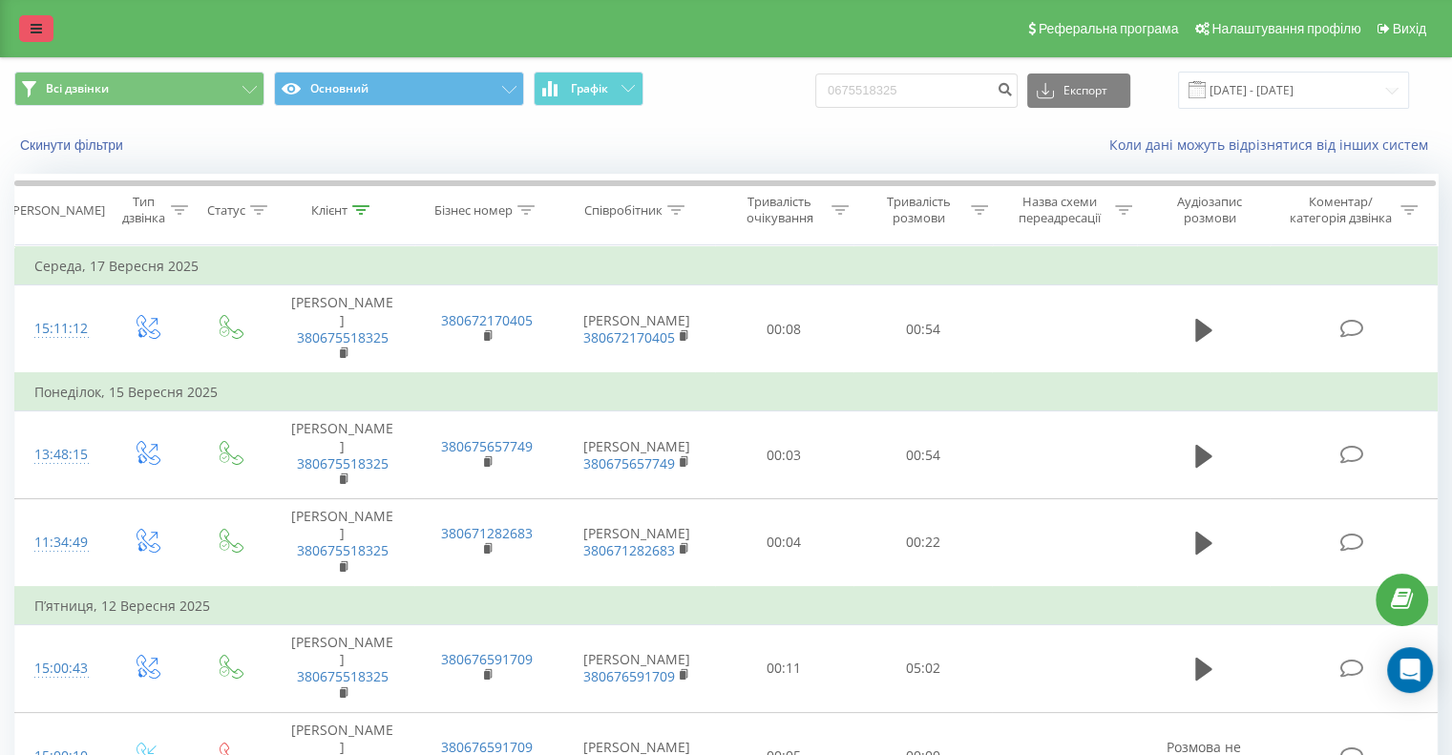
click at [35, 31] on icon at bounding box center [36, 28] width 11 height 13
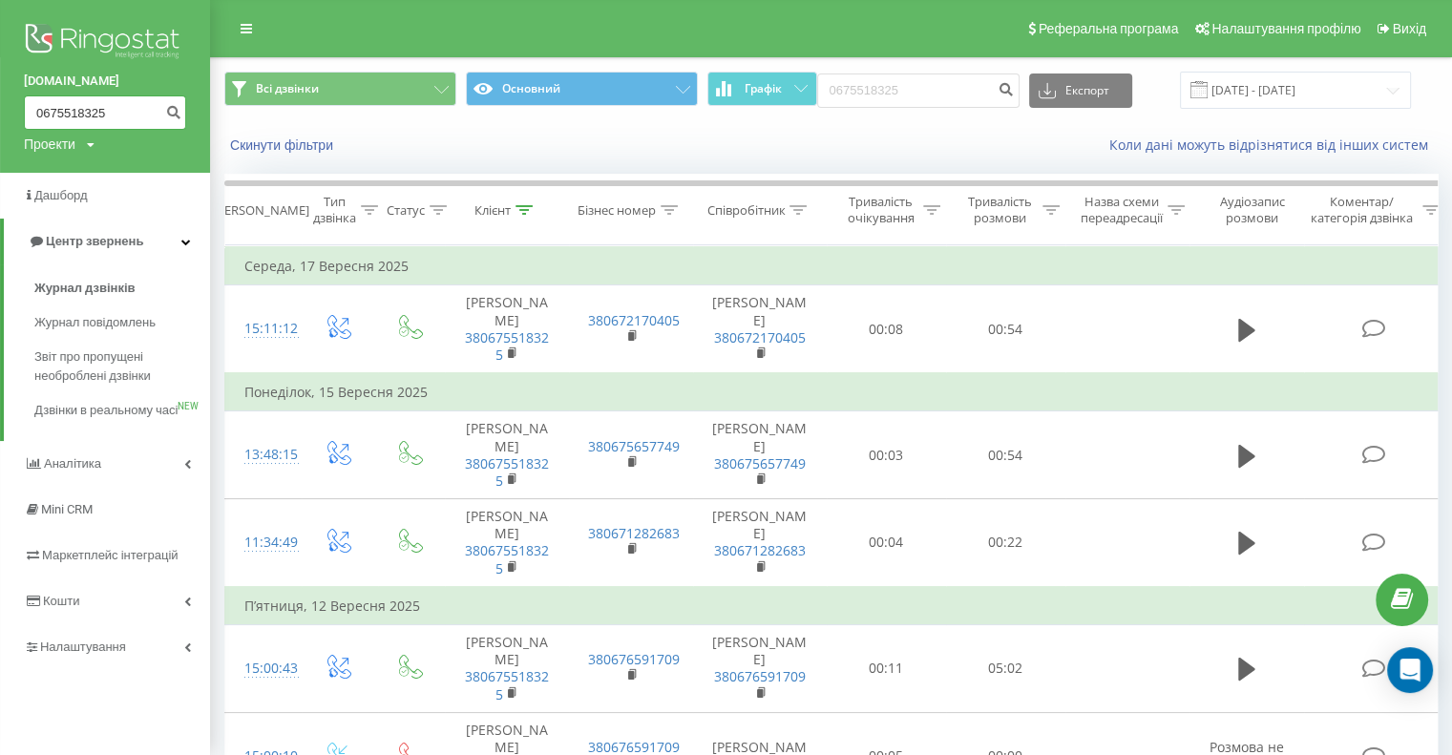
click at [73, 117] on input "0675518325" at bounding box center [105, 112] width 162 height 34
